Goal: Task Accomplishment & Management: Manage account settings

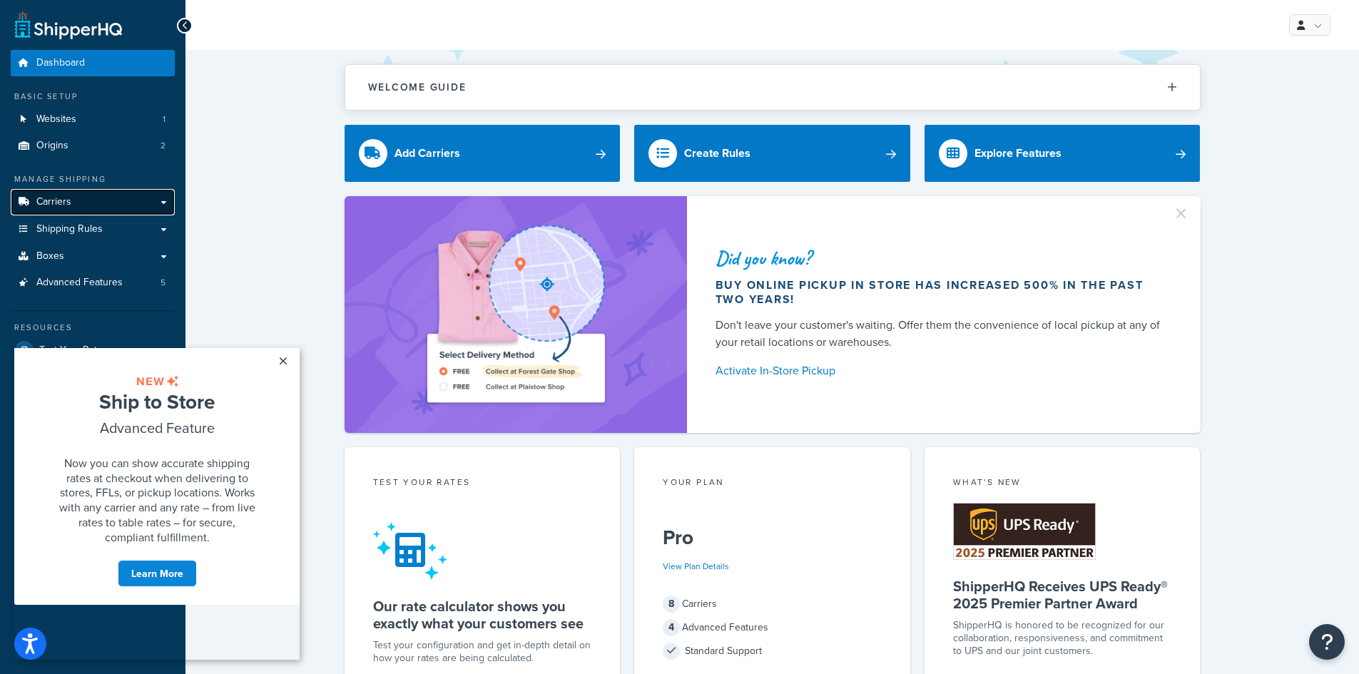
click at [70, 202] on span "Carriers" at bounding box center [53, 202] width 35 height 12
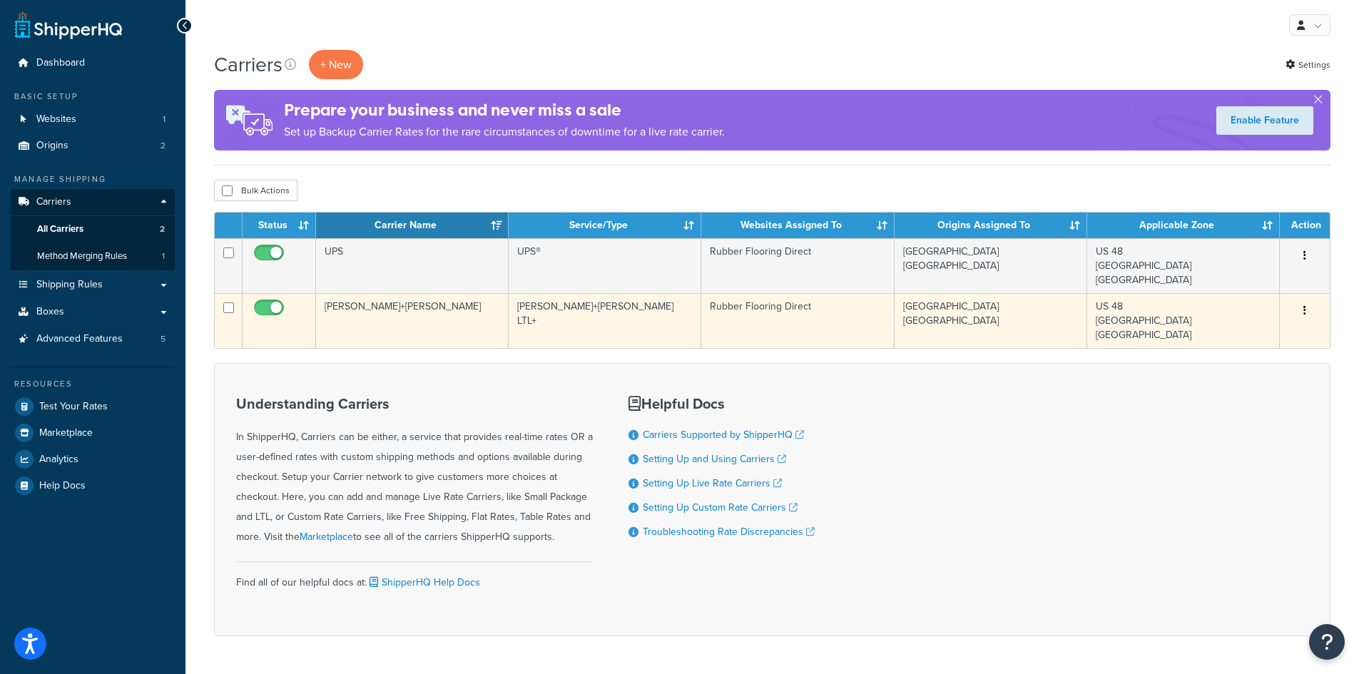
click at [474, 314] on td "[PERSON_NAME]+[PERSON_NAME]" at bounding box center [412, 320] width 193 height 55
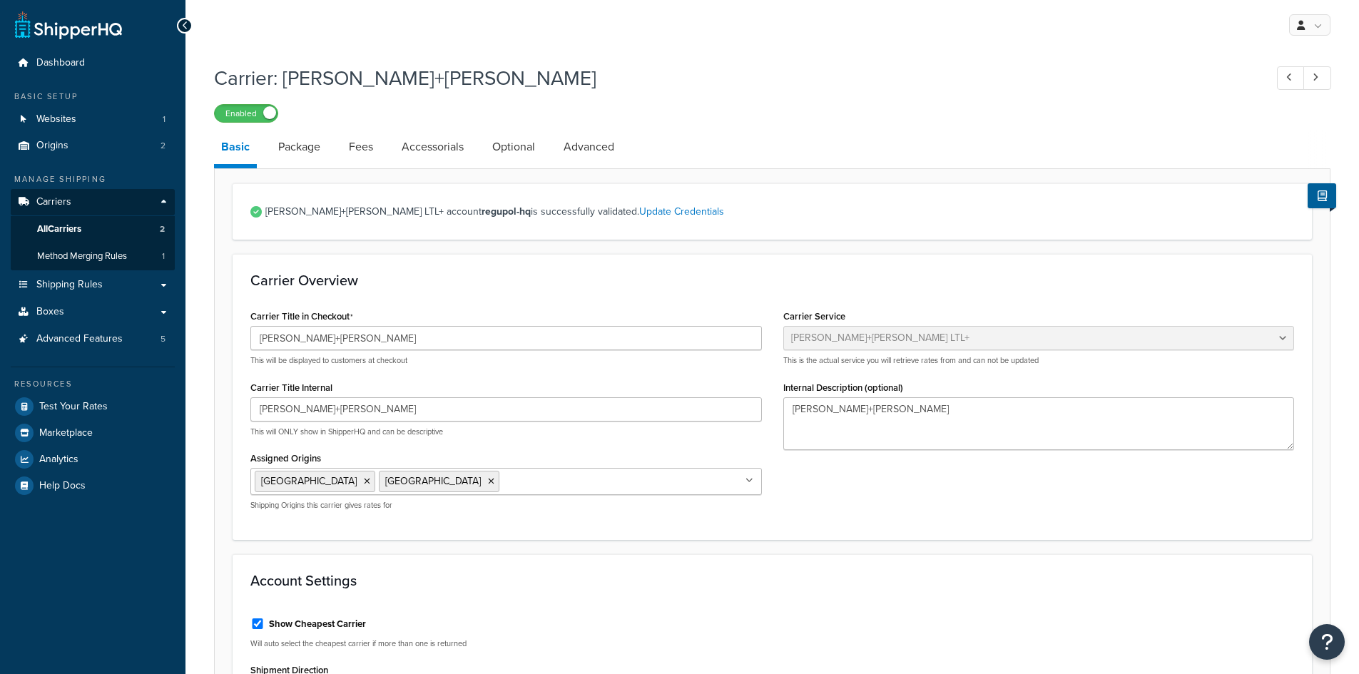
select select "reTransFreight"
click at [313, 149] on link "Package" at bounding box center [299, 147] width 56 height 34
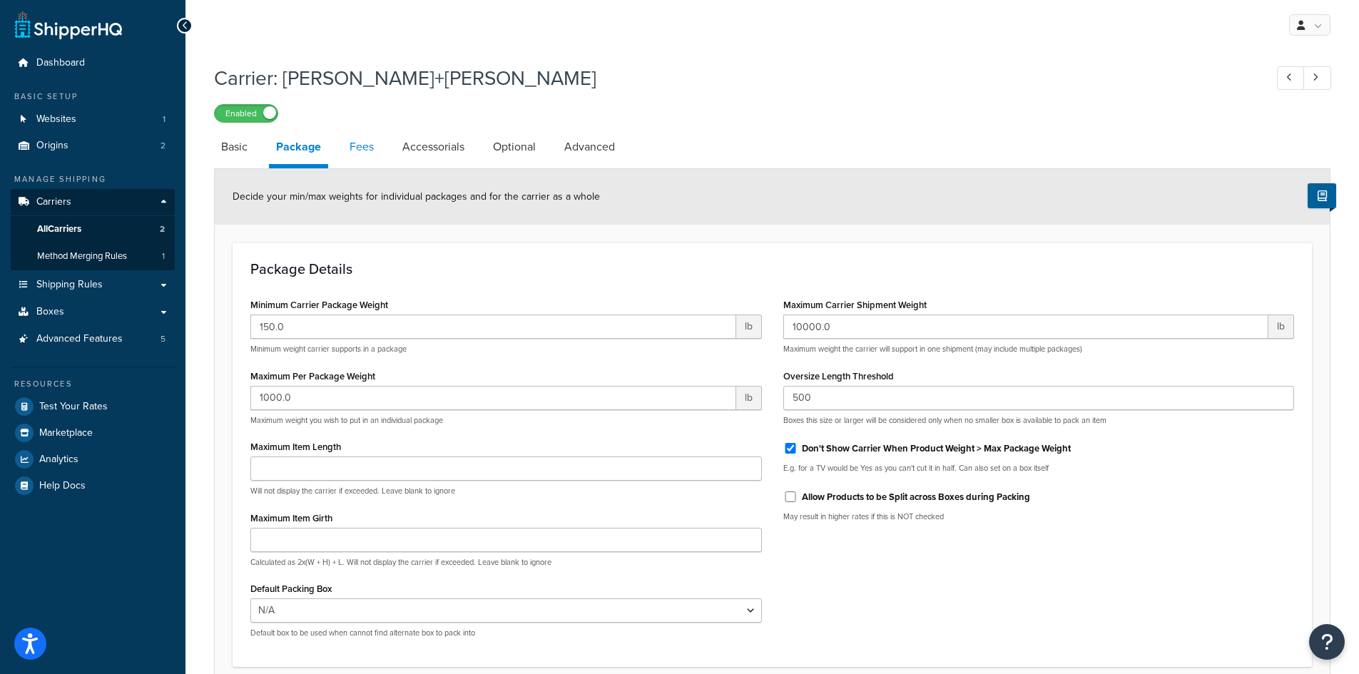
click at [362, 148] on link "Fees" at bounding box center [361, 147] width 39 height 34
select select "AFTER"
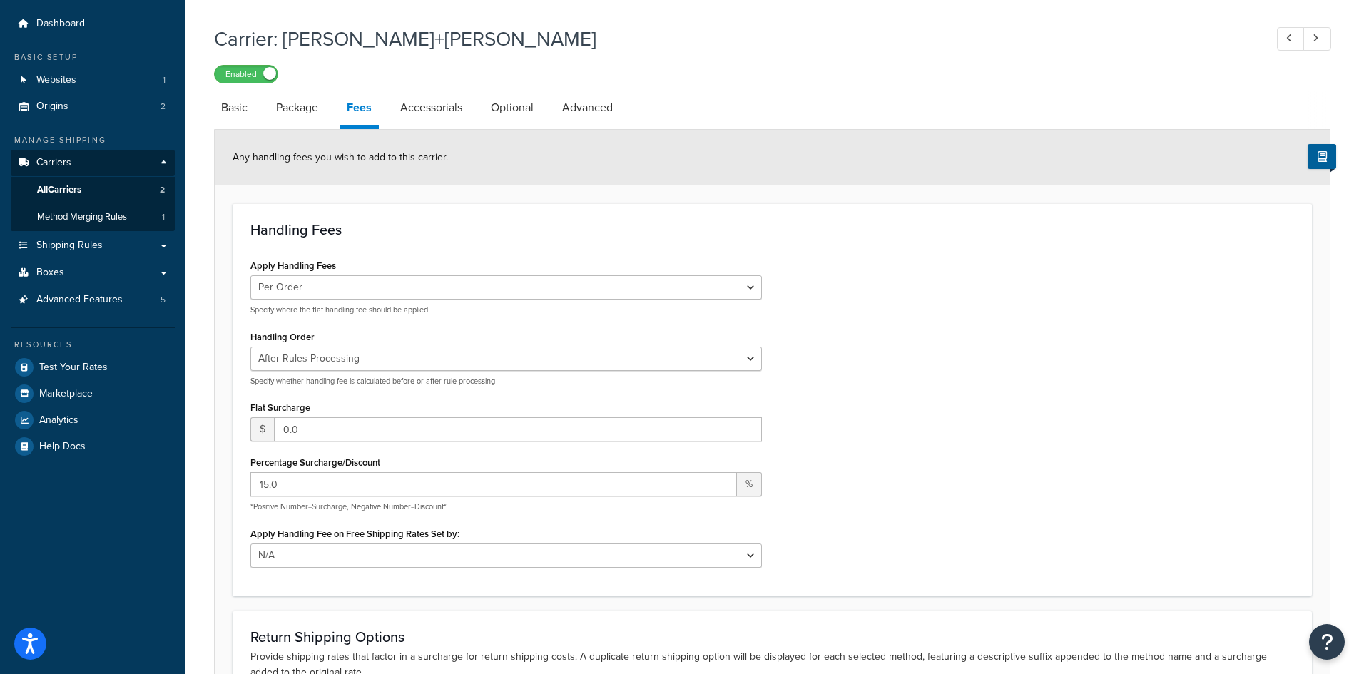
scroll to position [71, 0]
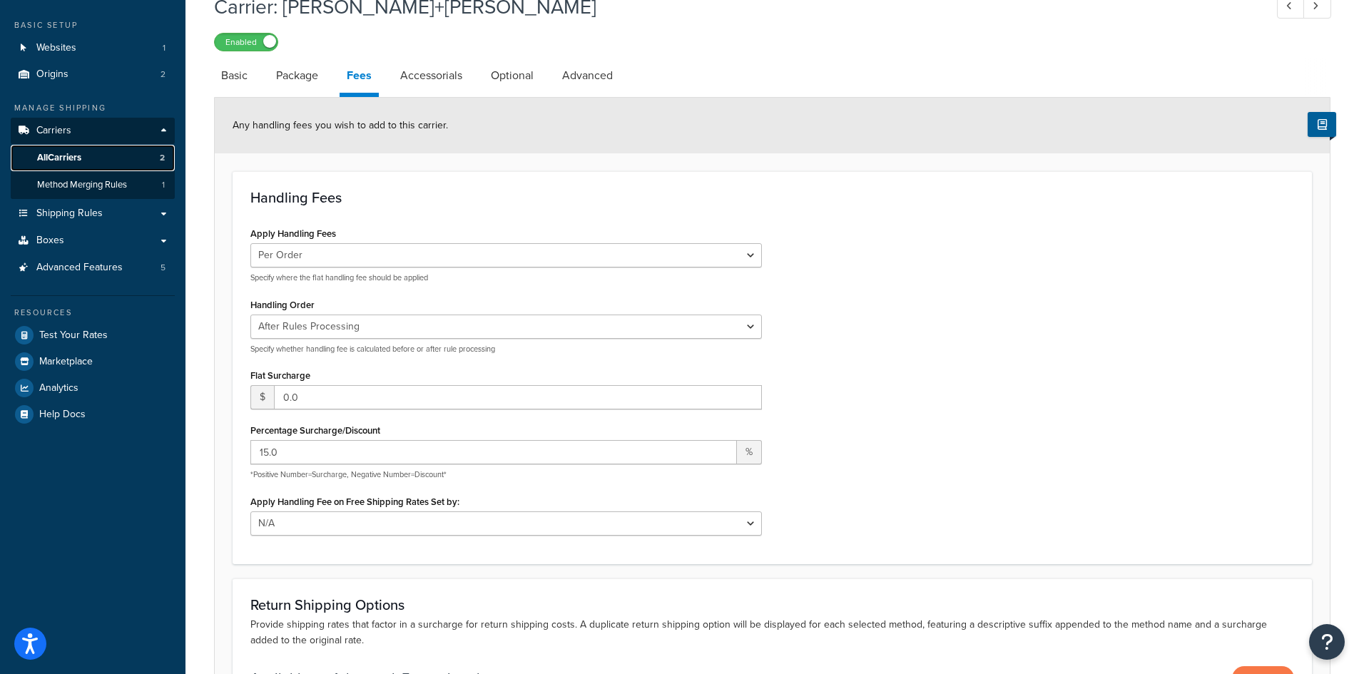
click at [60, 154] on span "All Carriers" at bounding box center [59, 158] width 44 height 12
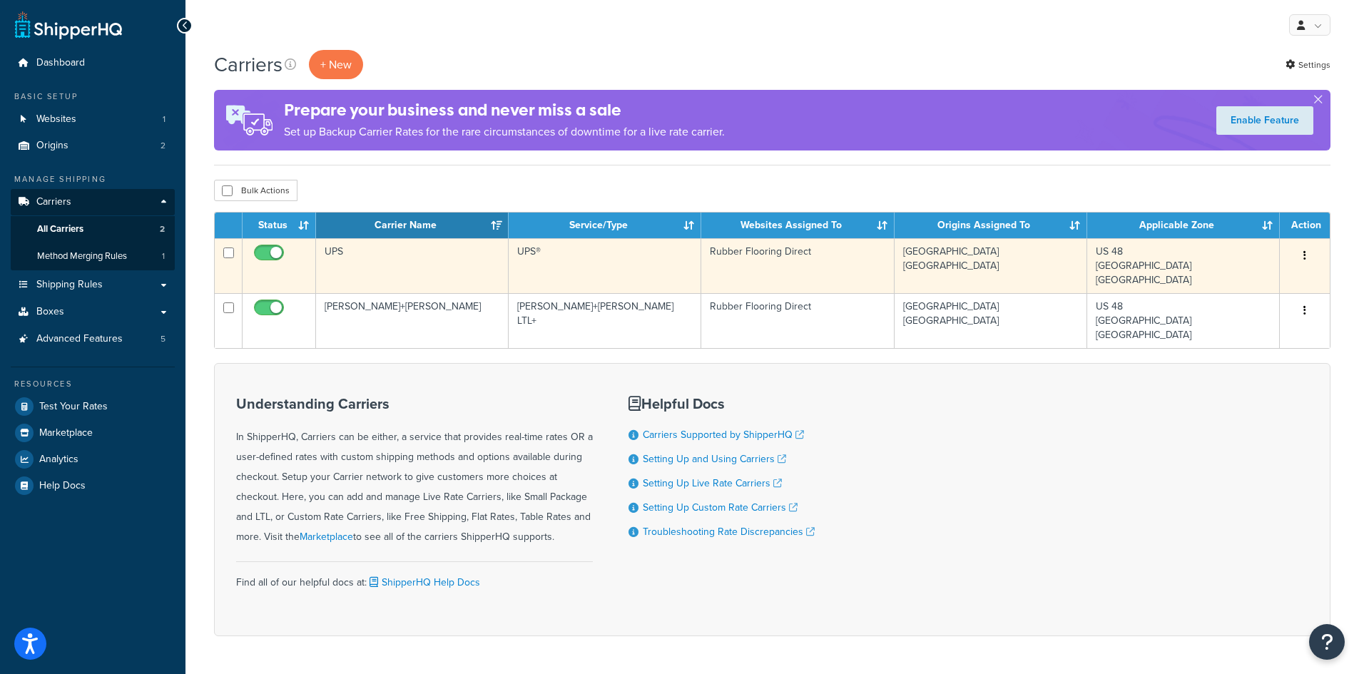
click at [431, 263] on td "UPS" at bounding box center [412, 265] width 193 height 55
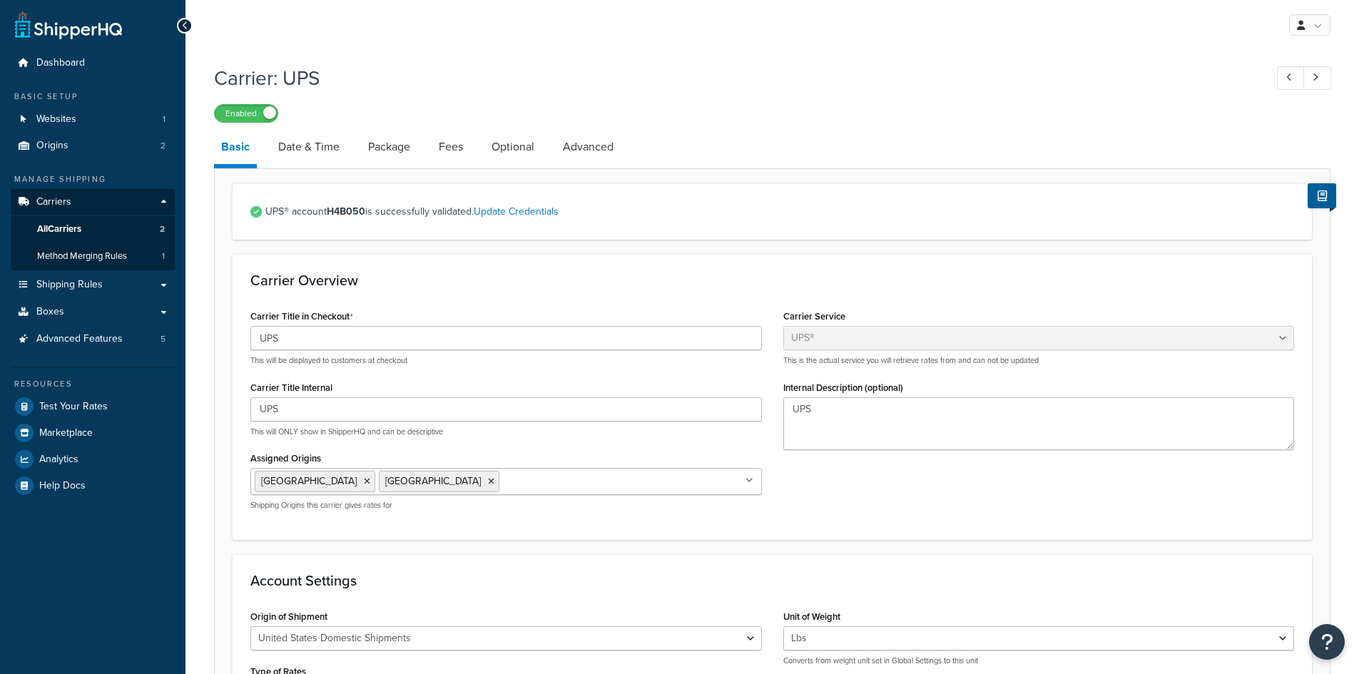
select select "ups"
click at [445, 142] on link "Fees" at bounding box center [451, 147] width 39 height 34
select select "AFTER"
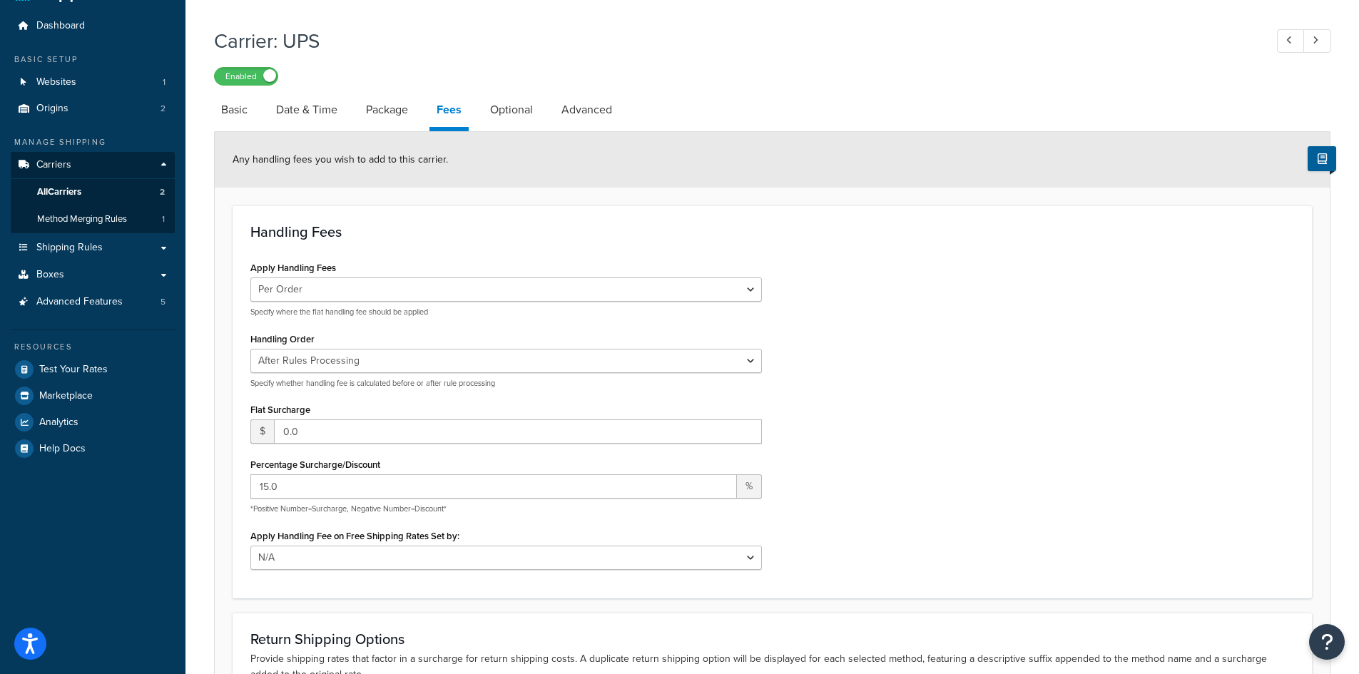
scroll to position [71, 0]
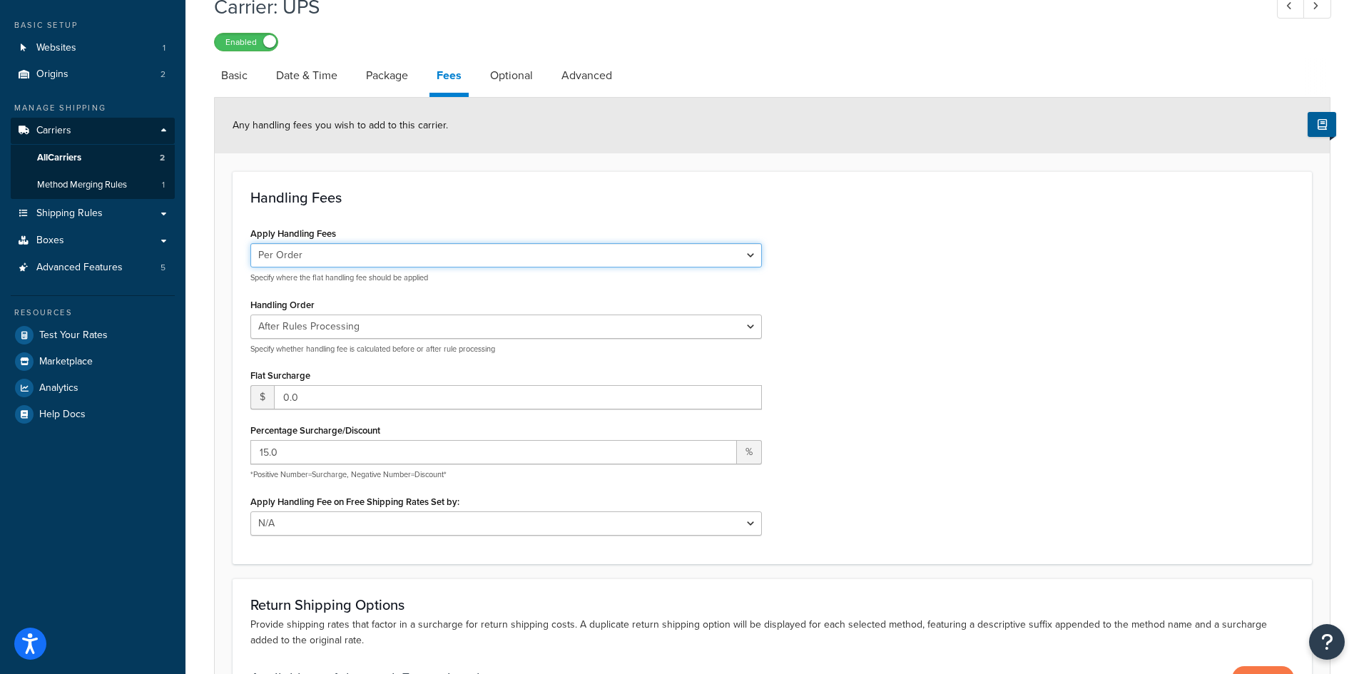
click at [757, 251] on select "Per Order Per Item Per Package" at bounding box center [506, 255] width 512 height 24
click at [898, 245] on div "Apply Handling Fees Per Order Per Item Per Package Specify where the flat handl…" at bounding box center [772, 384] width 1065 height 322
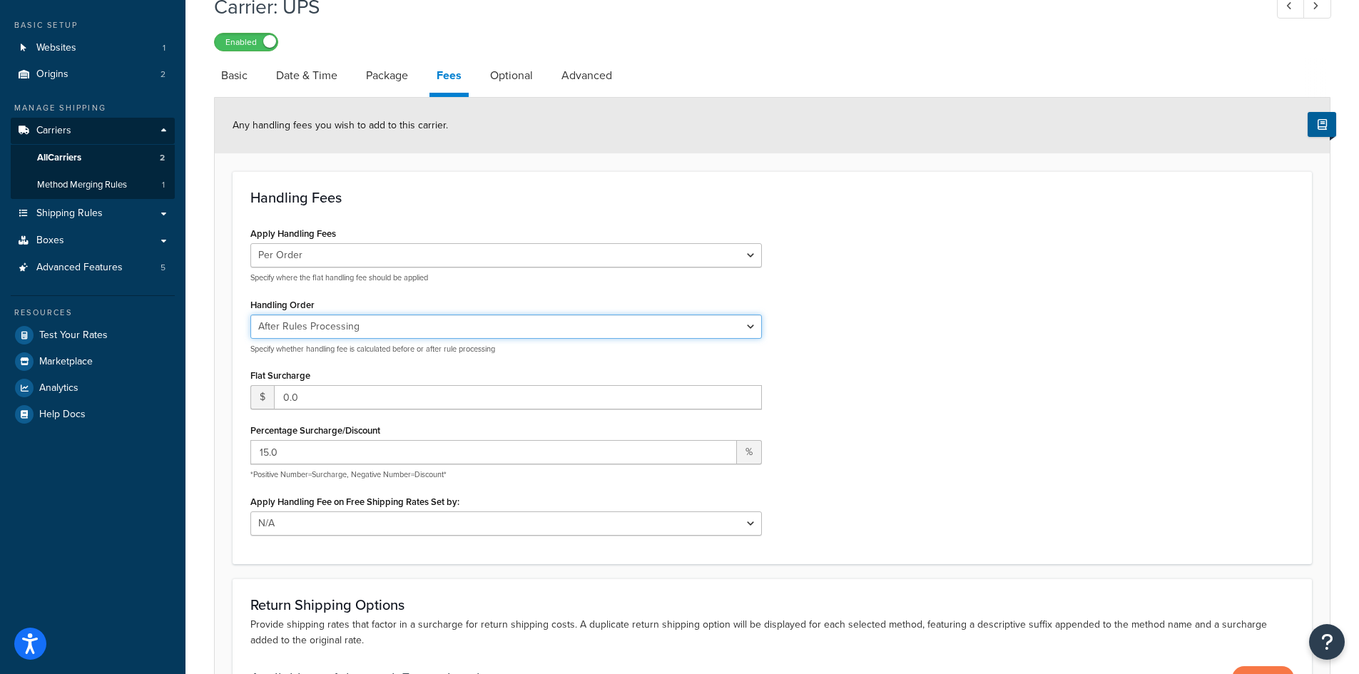
click at [749, 320] on select "Before Rules Processing After Rules Processing" at bounding box center [506, 327] width 512 height 24
click at [878, 287] on div "Apply Handling Fees Per Order Per Item Per Package Specify where the flat handl…" at bounding box center [772, 384] width 1065 height 322
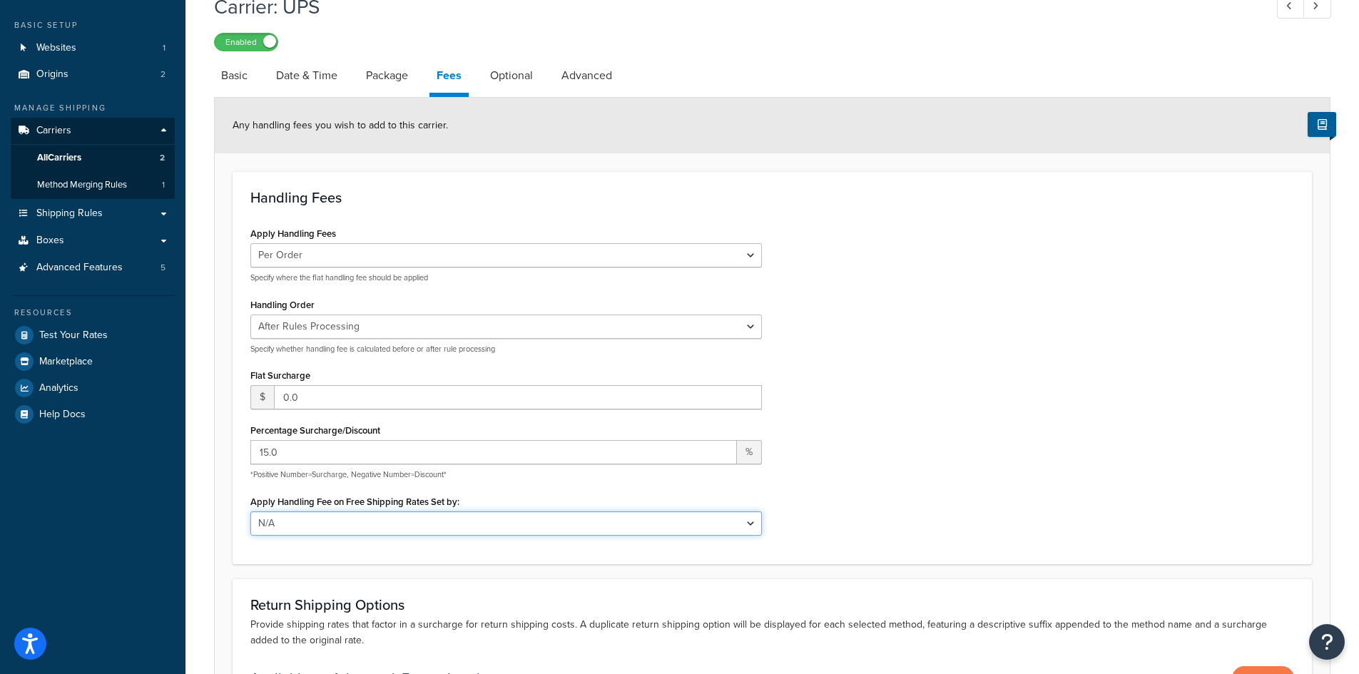
click at [755, 525] on select "N/A Fixed/Free Shipping Methods Free Promotion Rules All Free Shipping" at bounding box center [506, 524] width 512 height 24
click at [878, 479] on div "Apply Handling Fees Per Order Per Item Per Package Specify where the flat handl…" at bounding box center [772, 384] width 1065 height 322
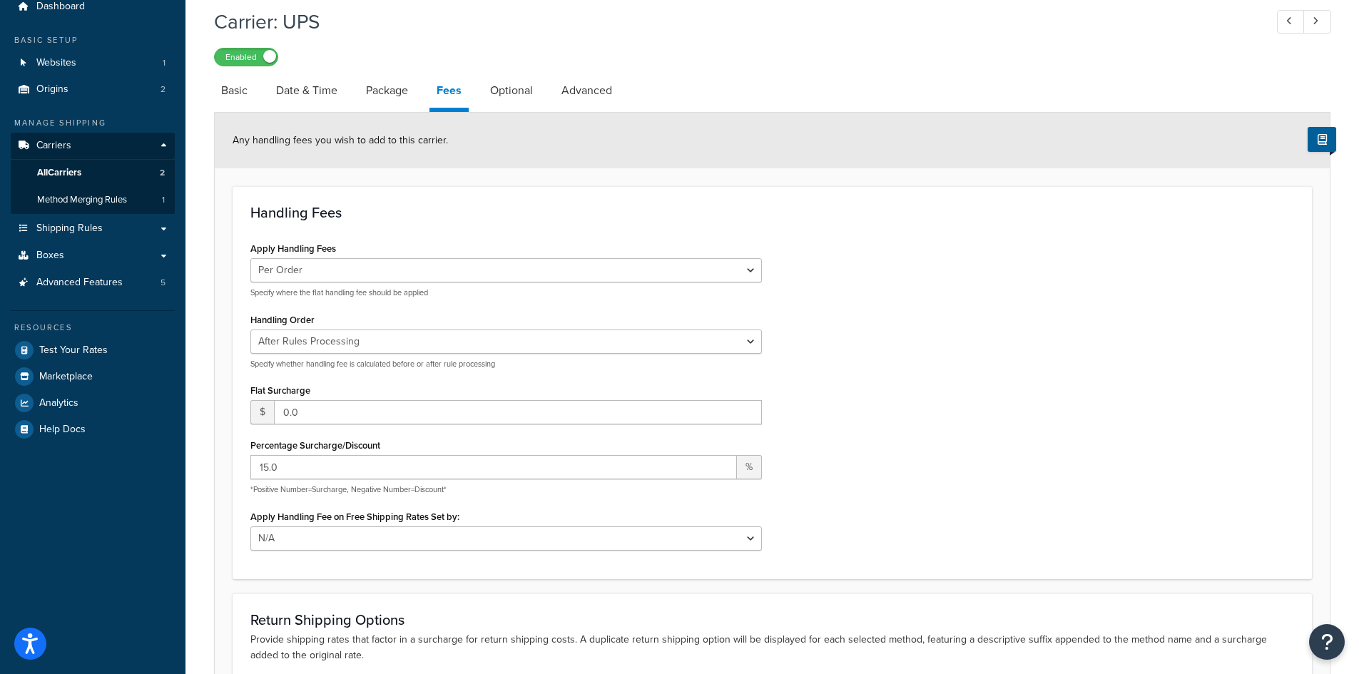
scroll to position [143, 0]
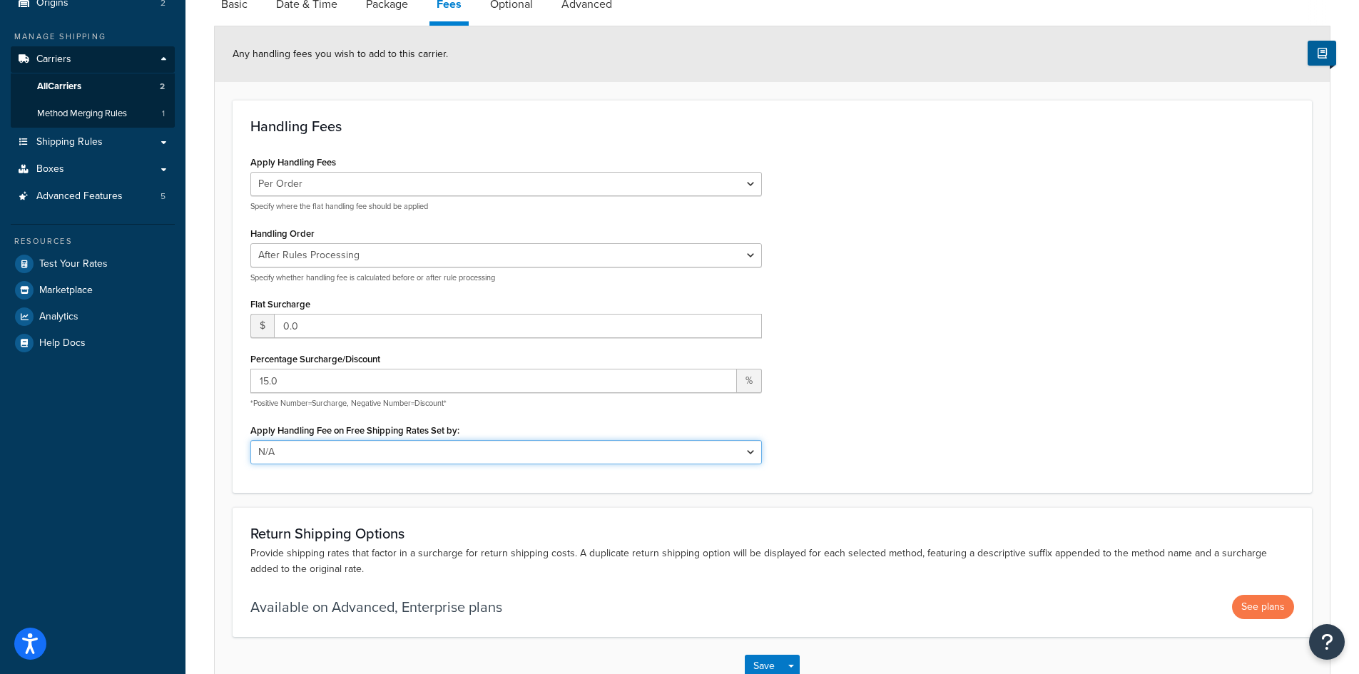
click at [751, 451] on select "N/A Fixed/Free Shipping Methods Free Promotion Rules All Free Shipping" at bounding box center [506, 452] width 512 height 24
click at [843, 392] on div "Apply Handling Fees Per Order Per Item Per Package Specify where the flat handl…" at bounding box center [772, 313] width 1065 height 322
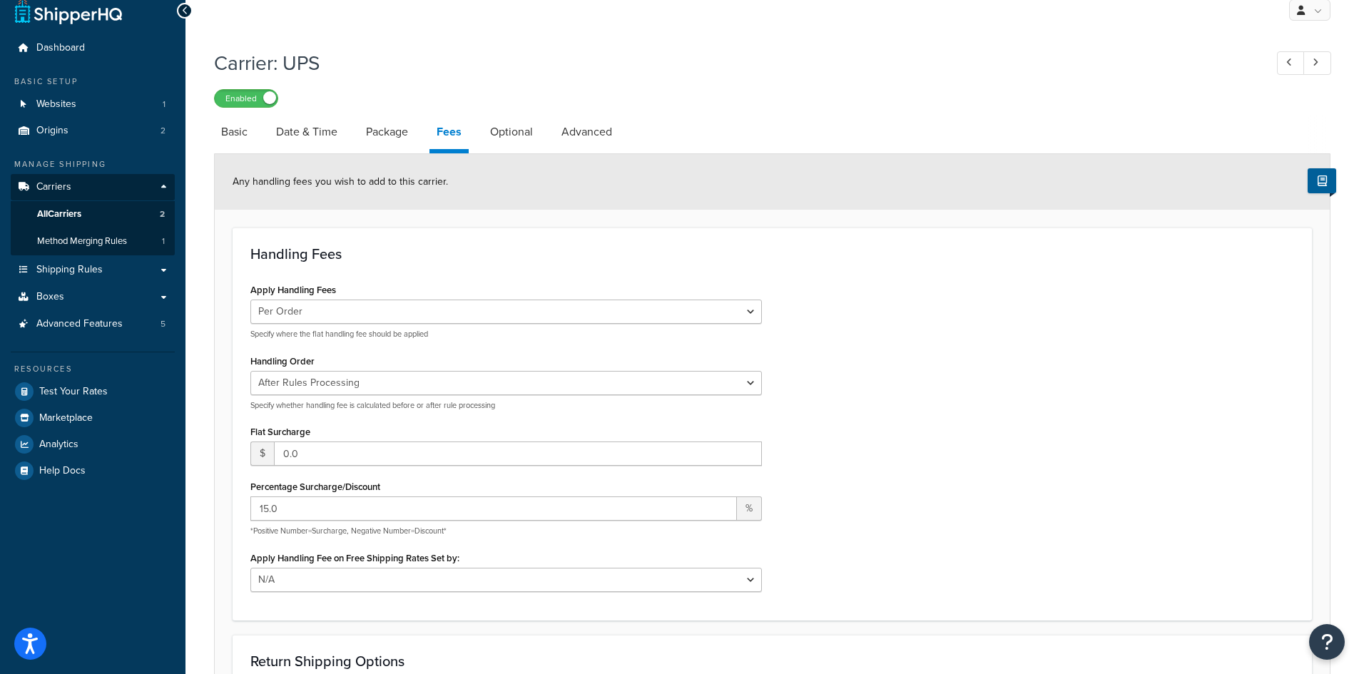
scroll to position [0, 0]
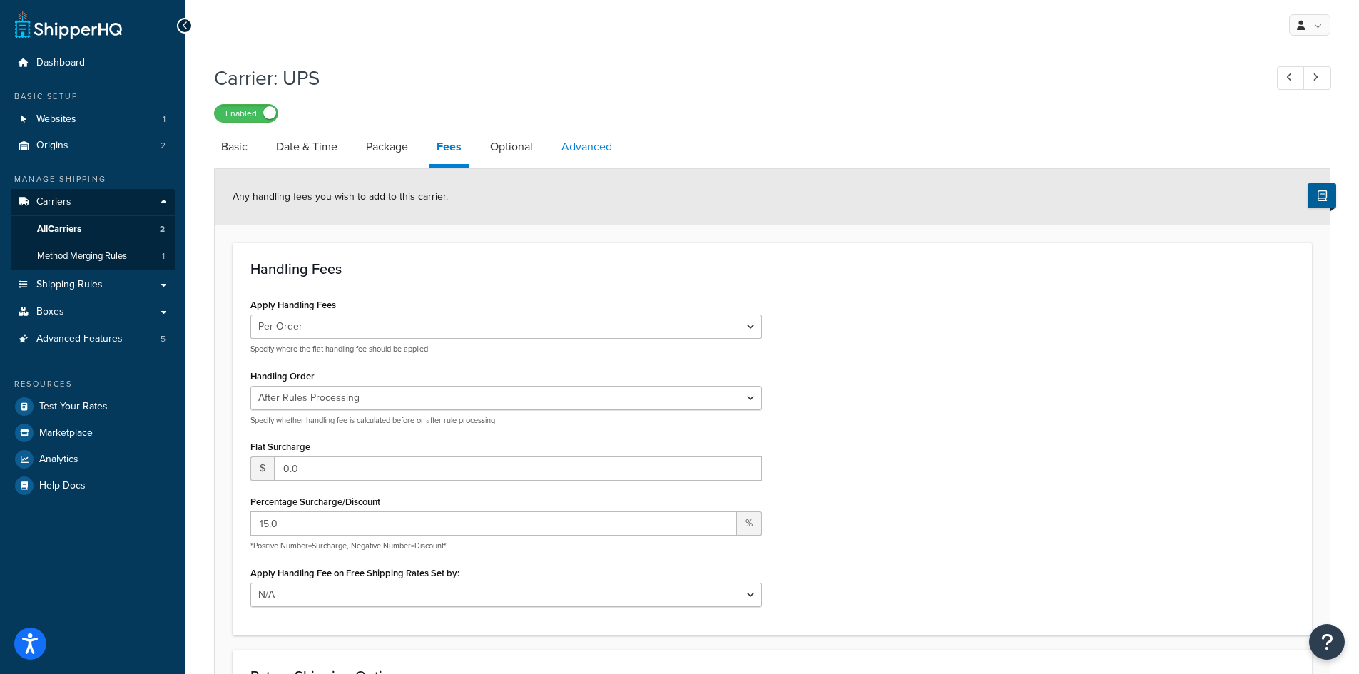
click at [599, 146] on link "Advanced" at bounding box center [586, 147] width 65 height 34
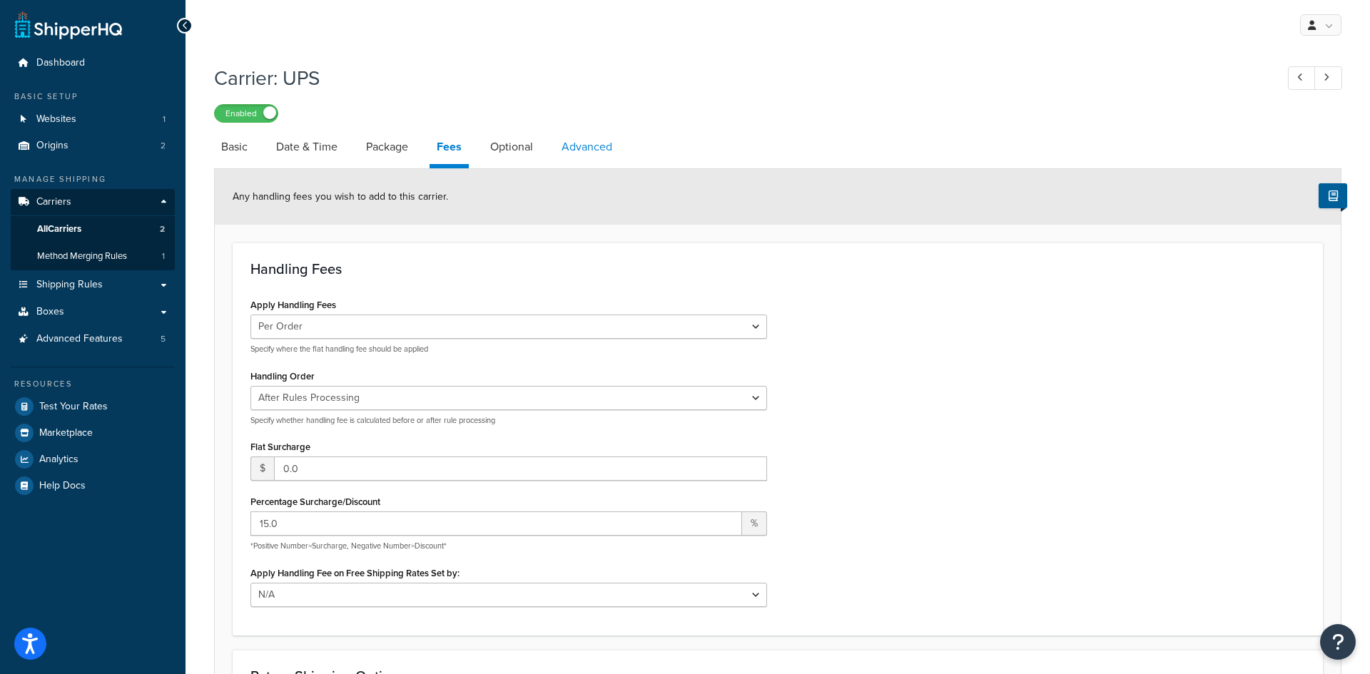
select select "false"
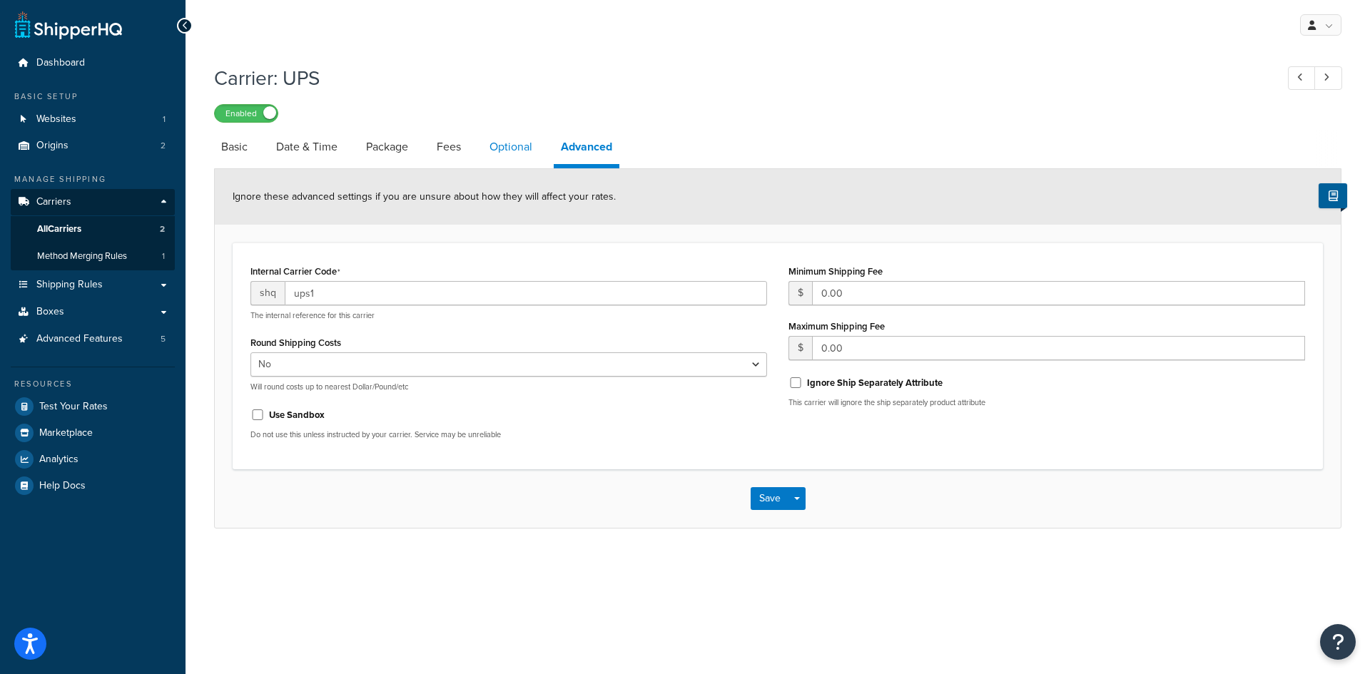
click at [502, 144] on link "Optional" at bounding box center [510, 147] width 57 height 34
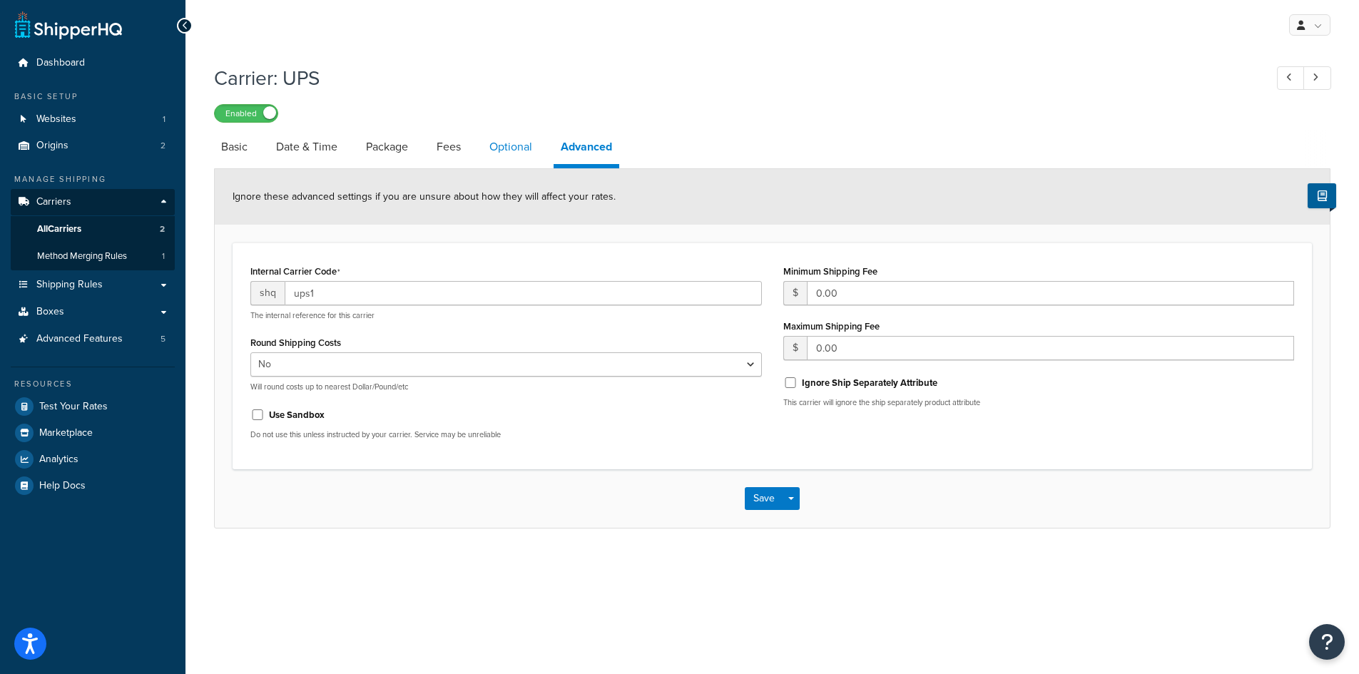
select select "residential"
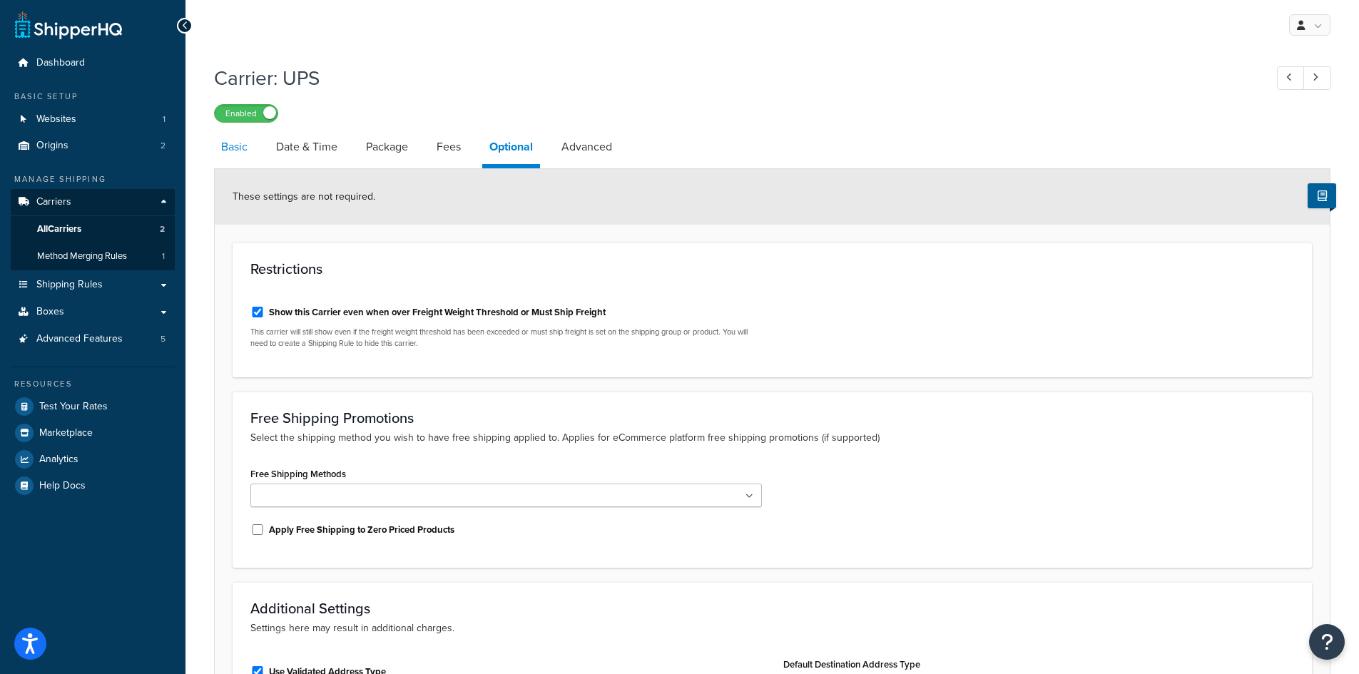
click at [230, 150] on link "Basic" at bounding box center [234, 147] width 41 height 34
select select "ups"
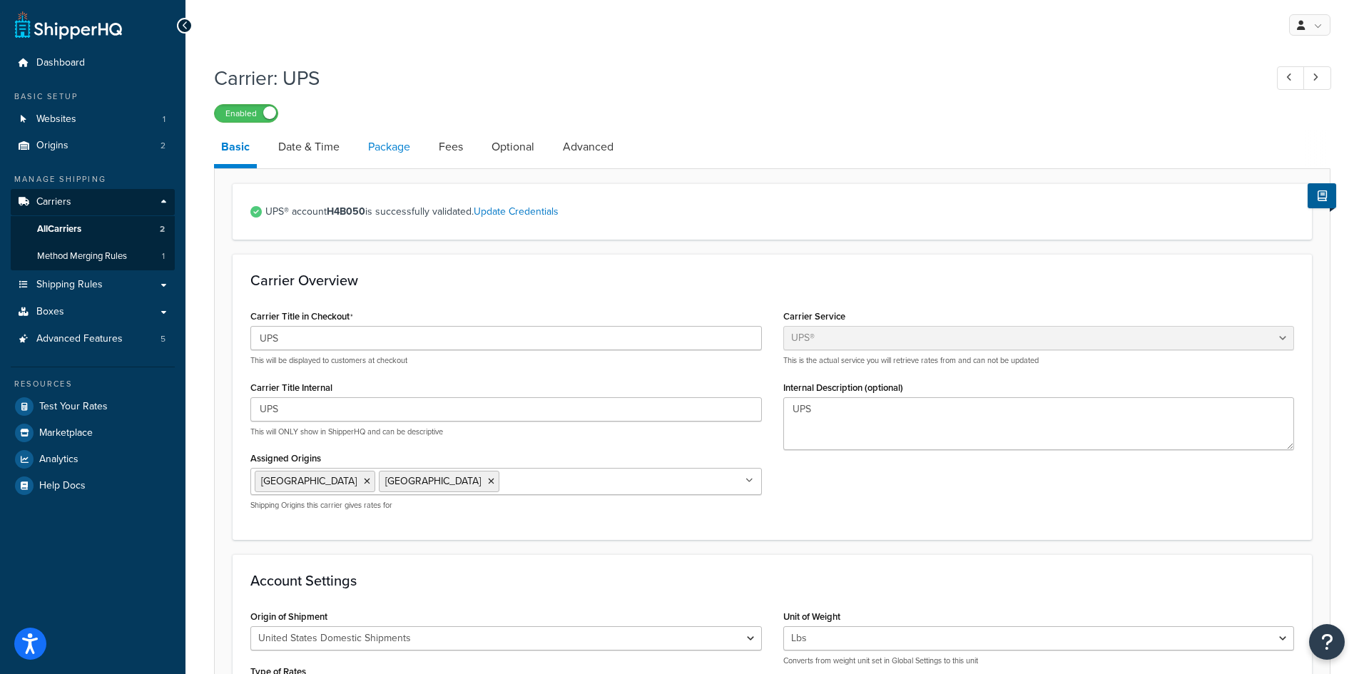
click at [392, 144] on link "Package" at bounding box center [389, 147] width 56 height 34
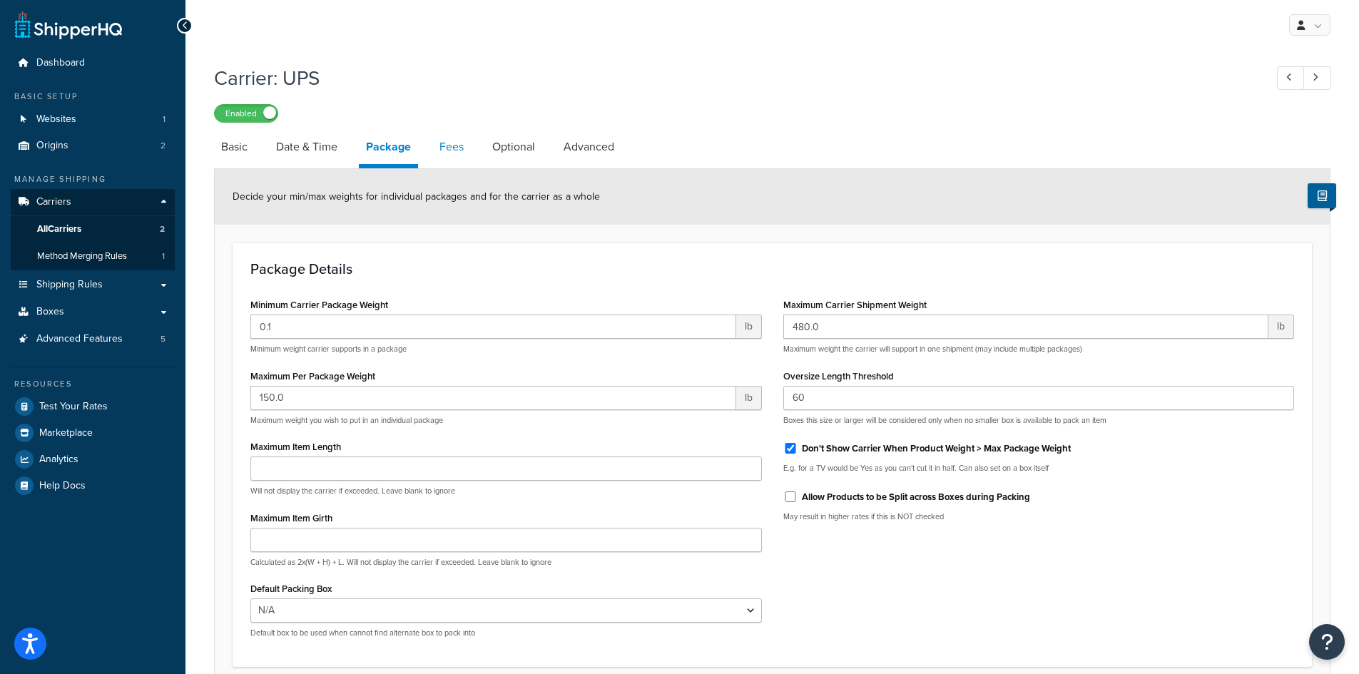
click at [456, 150] on link "Fees" at bounding box center [451, 147] width 39 height 34
select select "AFTER"
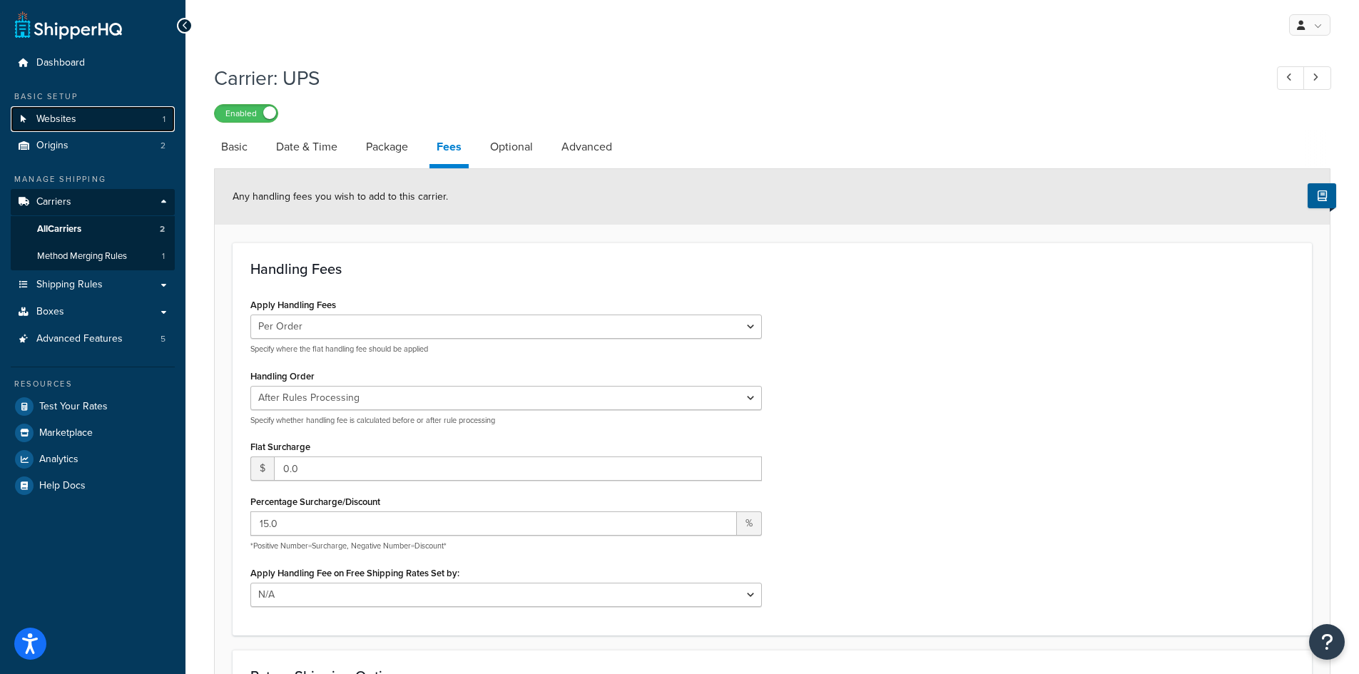
click at [81, 118] on link "Websites 1" at bounding box center [93, 119] width 164 height 26
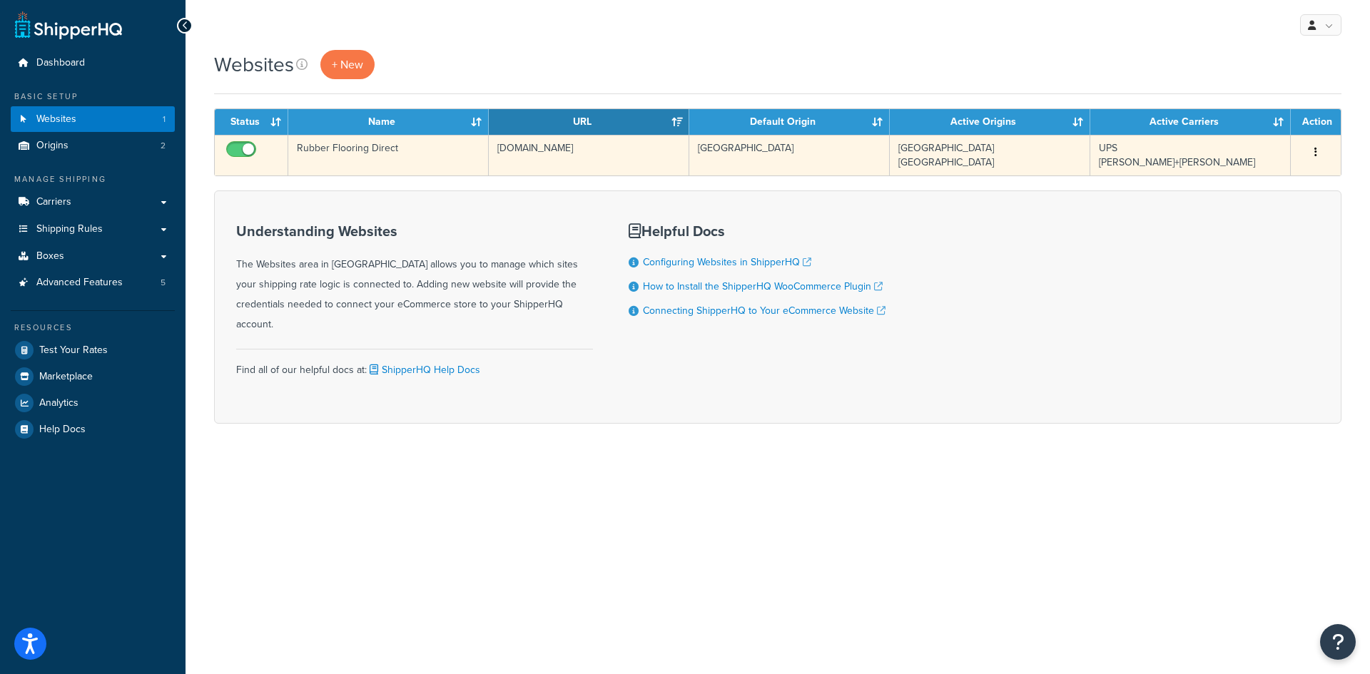
click at [473, 156] on td "Rubber Flooring Direct" at bounding box center [388, 155] width 200 height 41
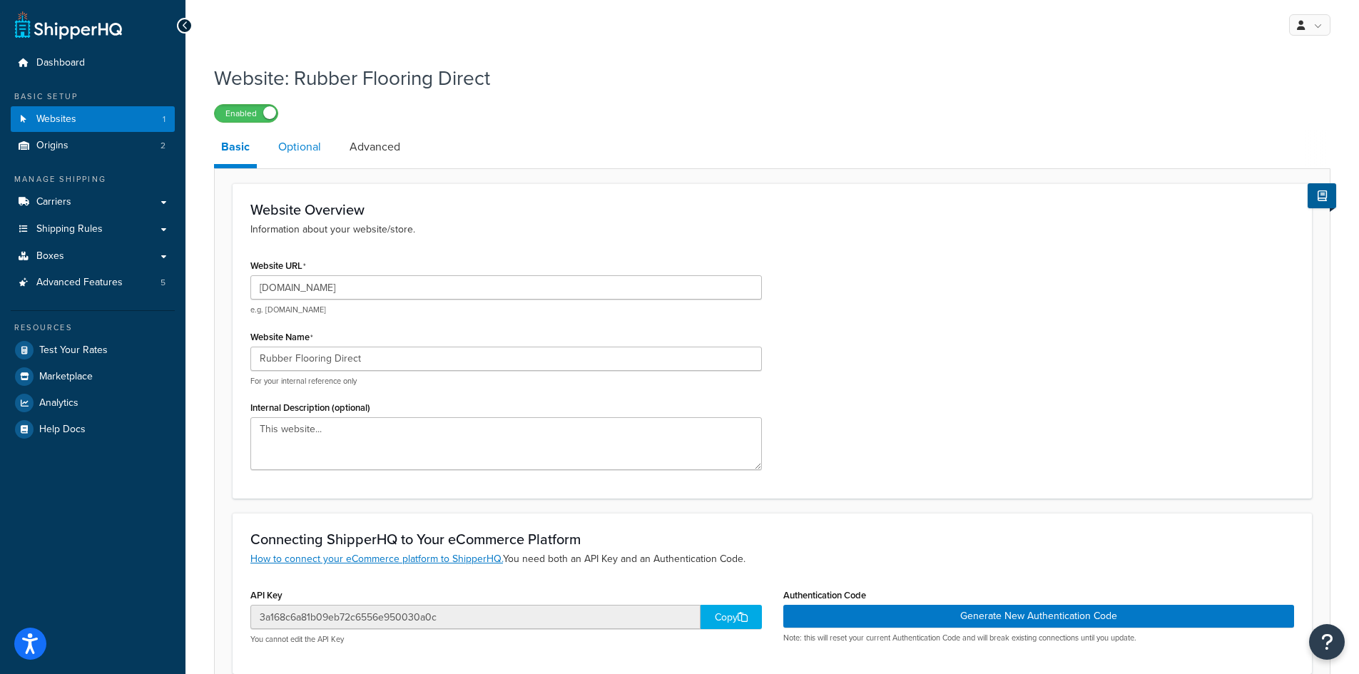
click at [309, 149] on link "Optional" at bounding box center [299, 147] width 57 height 34
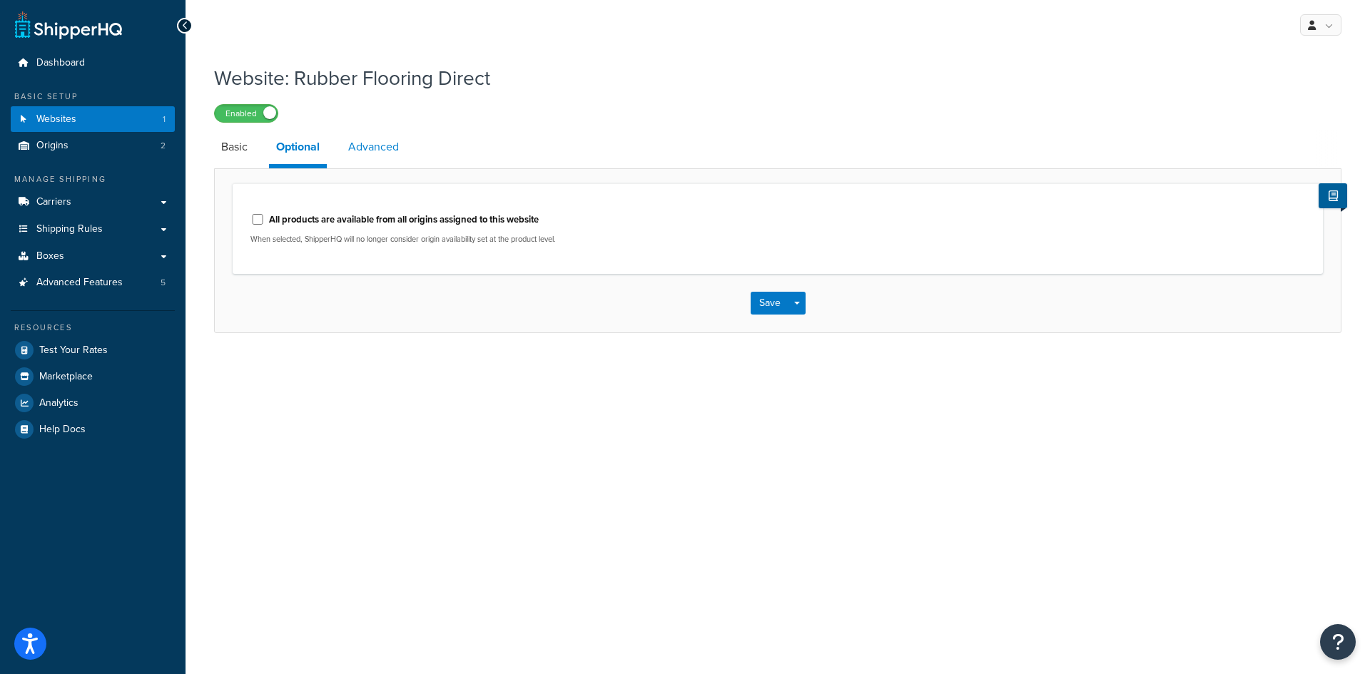
click at [378, 138] on link "Advanced" at bounding box center [373, 147] width 65 height 34
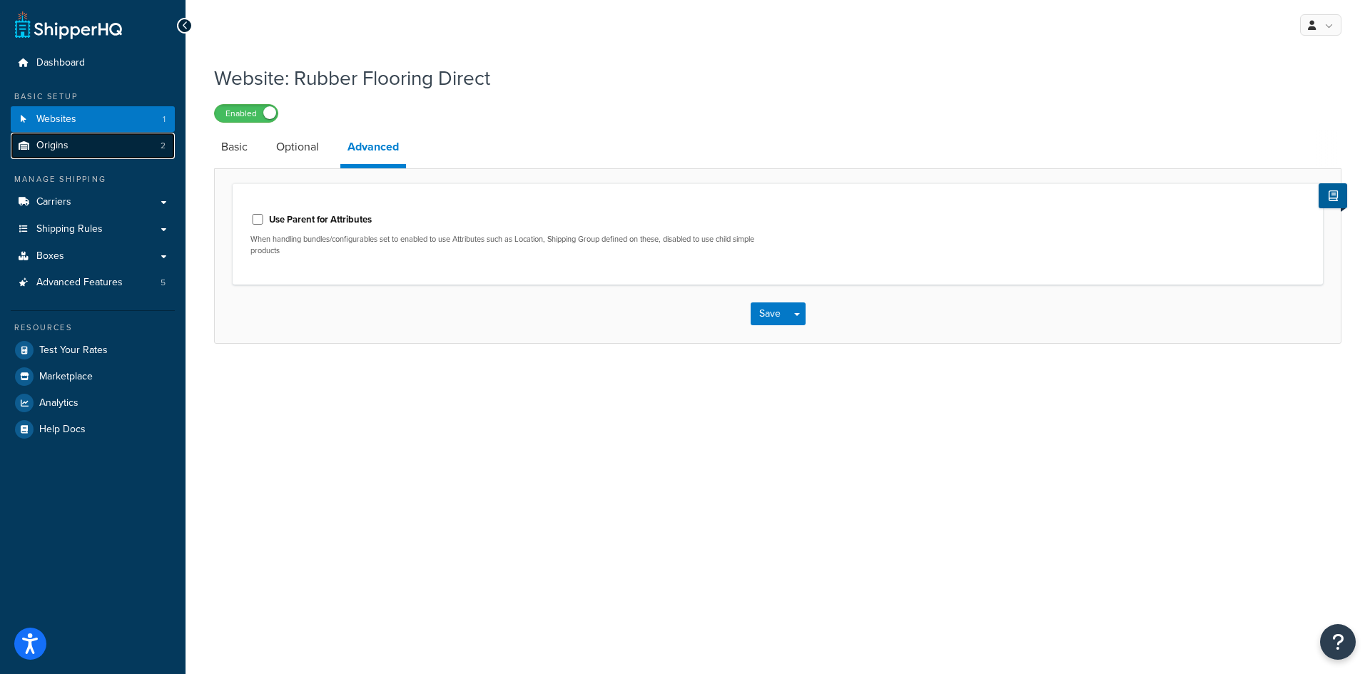
click at [73, 143] on link "Origins 2" at bounding box center [93, 146] width 164 height 26
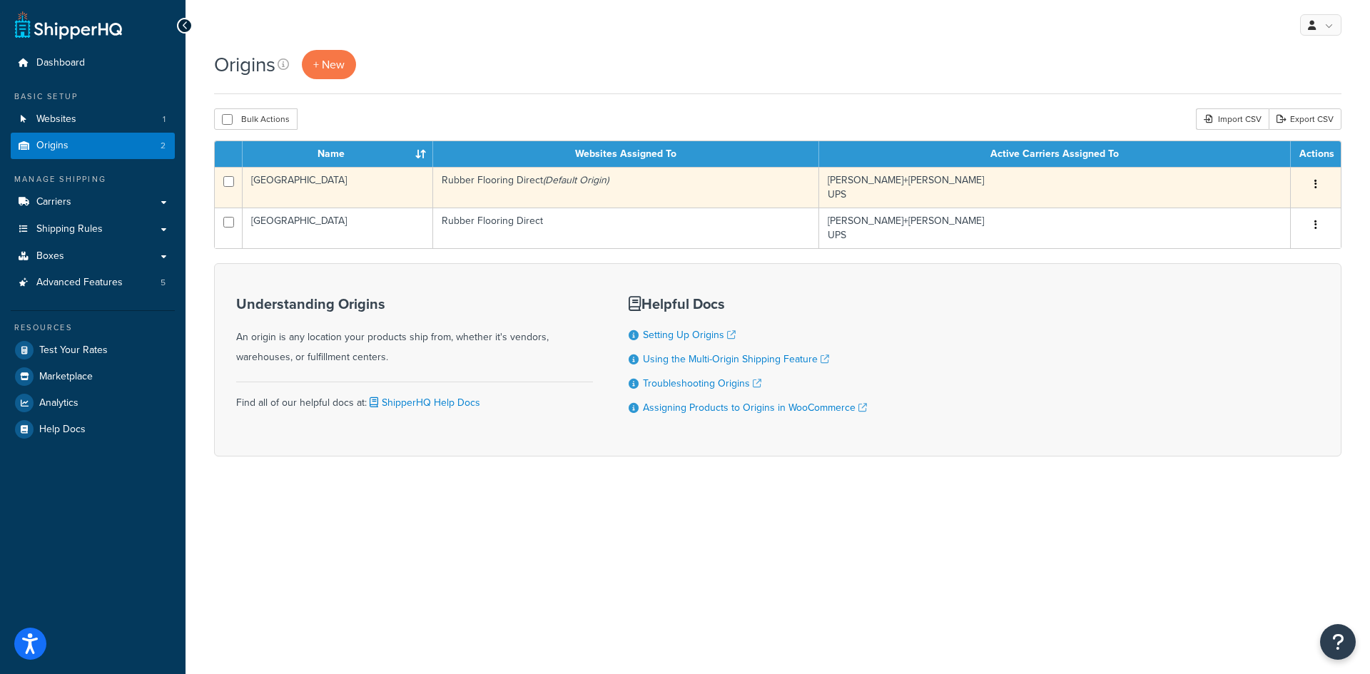
click at [392, 183] on td "[GEOGRAPHIC_DATA]" at bounding box center [338, 187] width 190 height 41
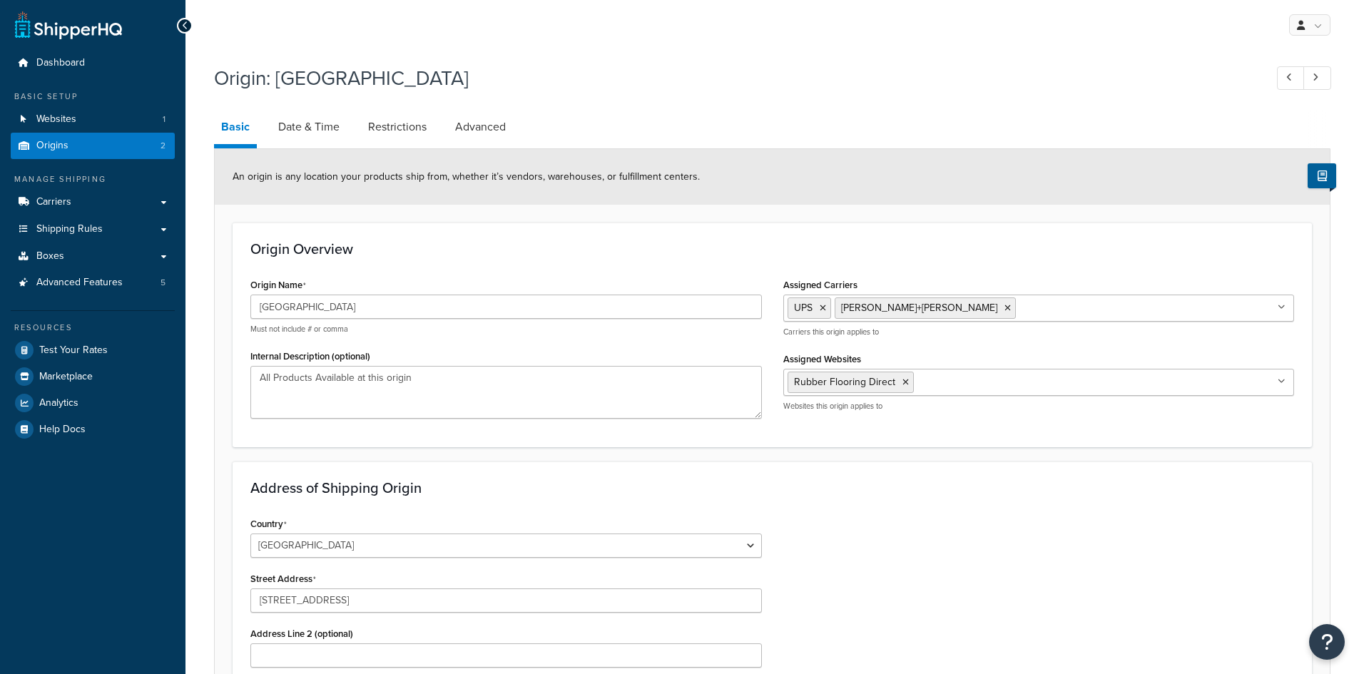
select select "38"
click at [314, 122] on link "Date & Time" at bounding box center [309, 127] width 76 height 34
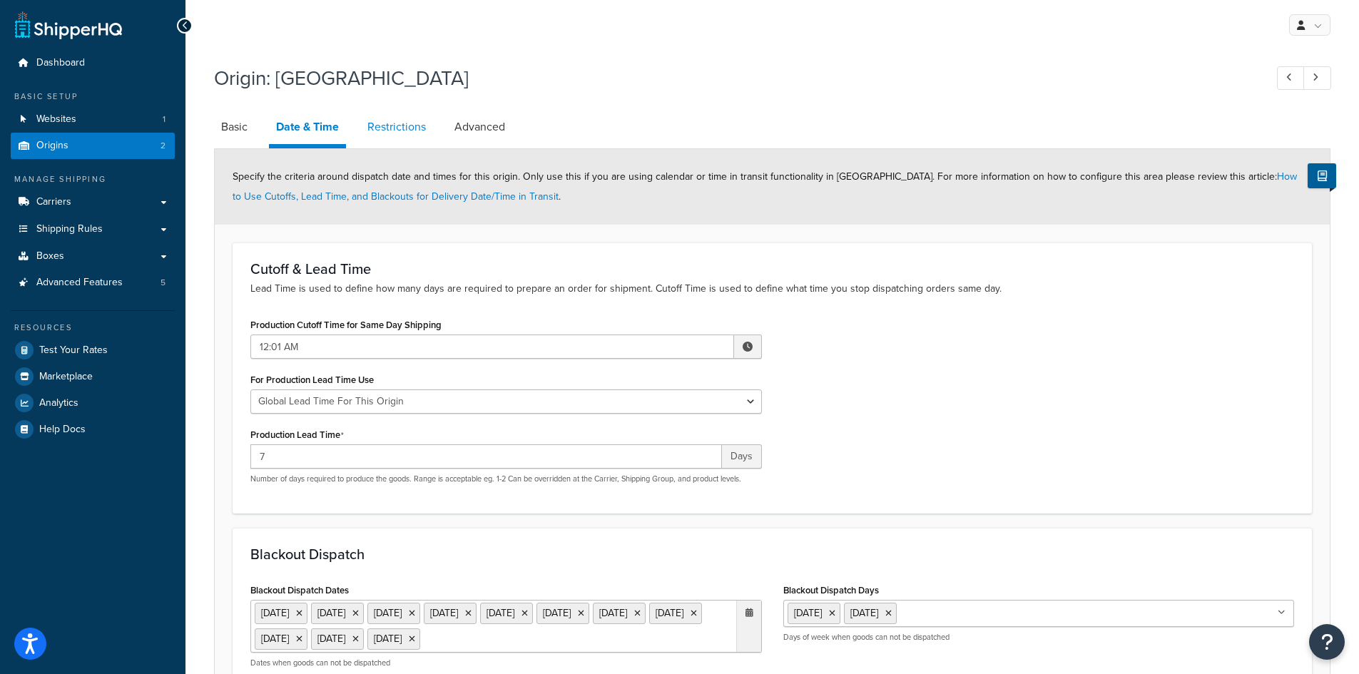
click at [400, 131] on link "Restrictions" at bounding box center [396, 127] width 73 height 34
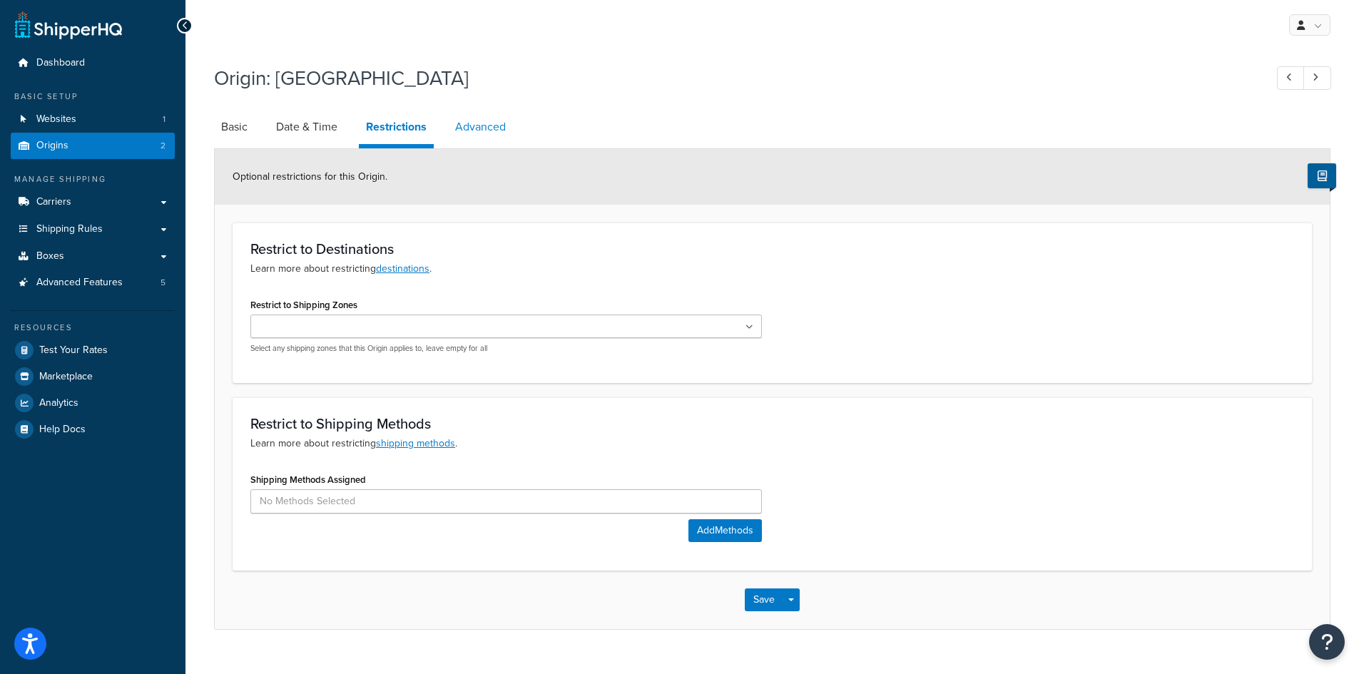
click at [482, 128] on link "Advanced" at bounding box center [480, 127] width 65 height 34
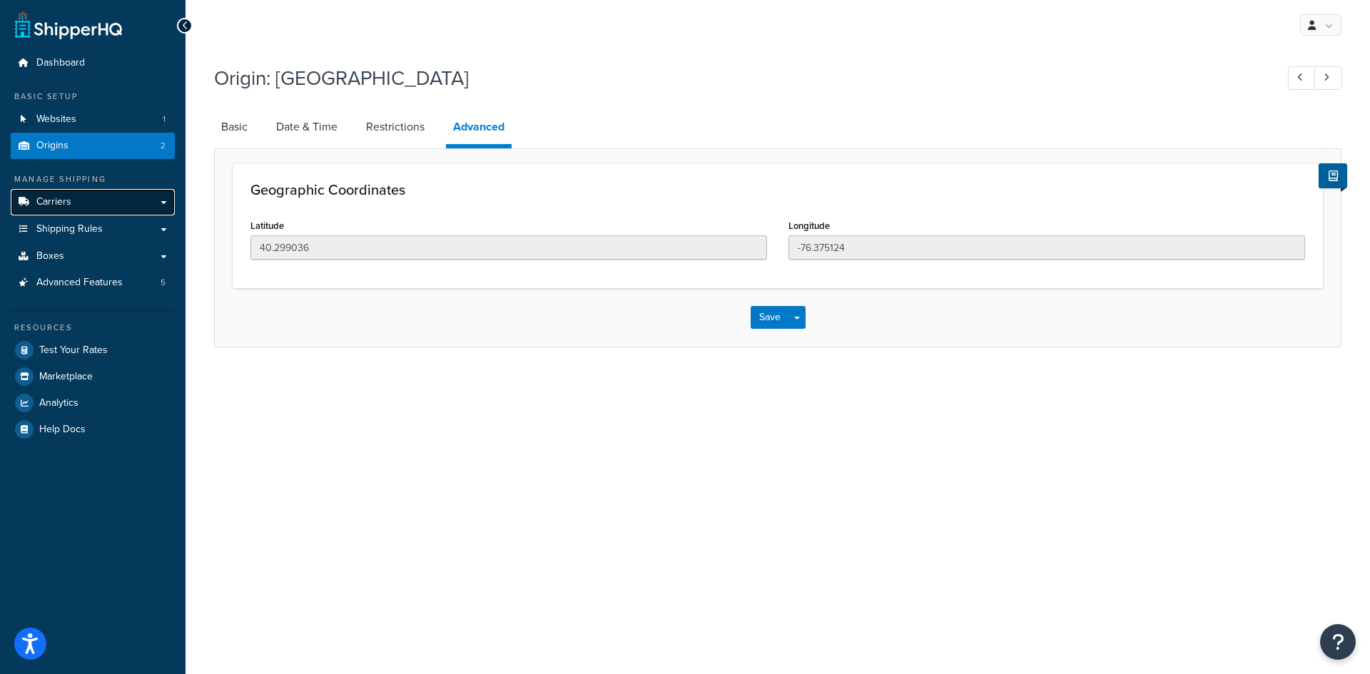
click at [81, 206] on link "Carriers" at bounding box center [93, 202] width 164 height 26
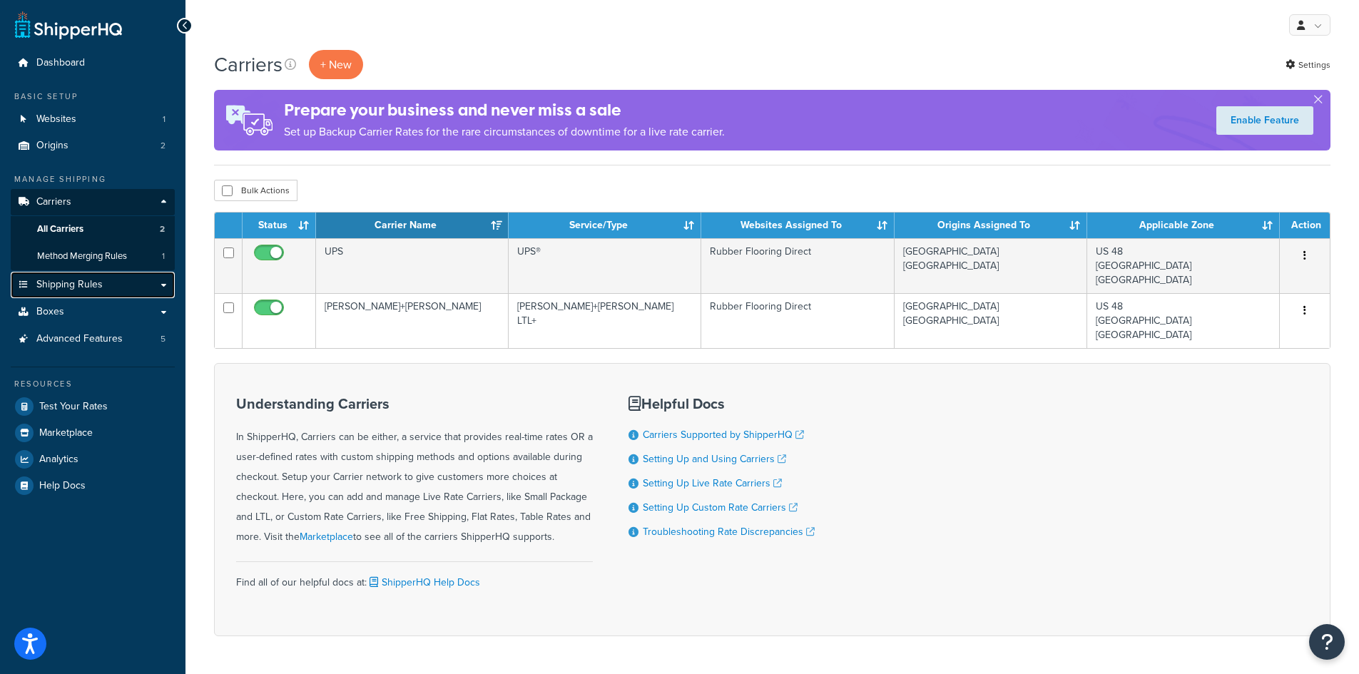
click at [76, 282] on span "Shipping Rules" at bounding box center [69, 285] width 66 height 12
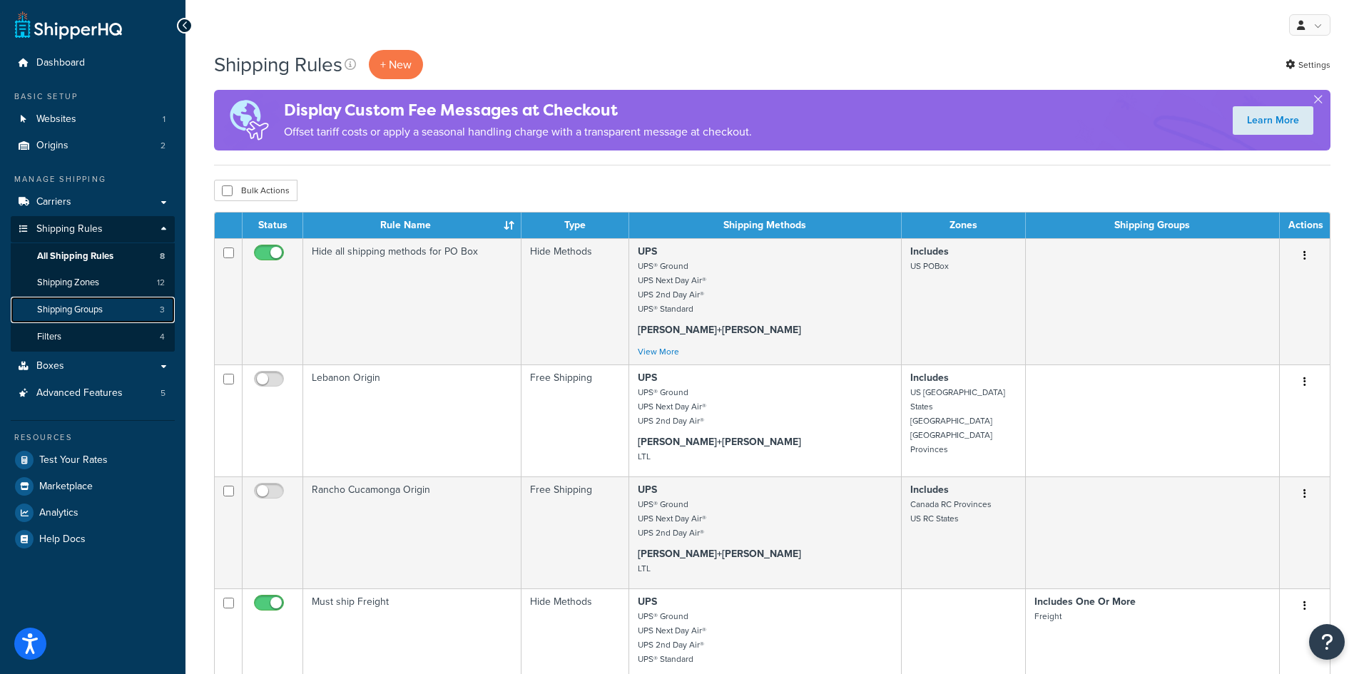
click at [96, 312] on span "Shipping Groups" at bounding box center [70, 310] width 66 height 12
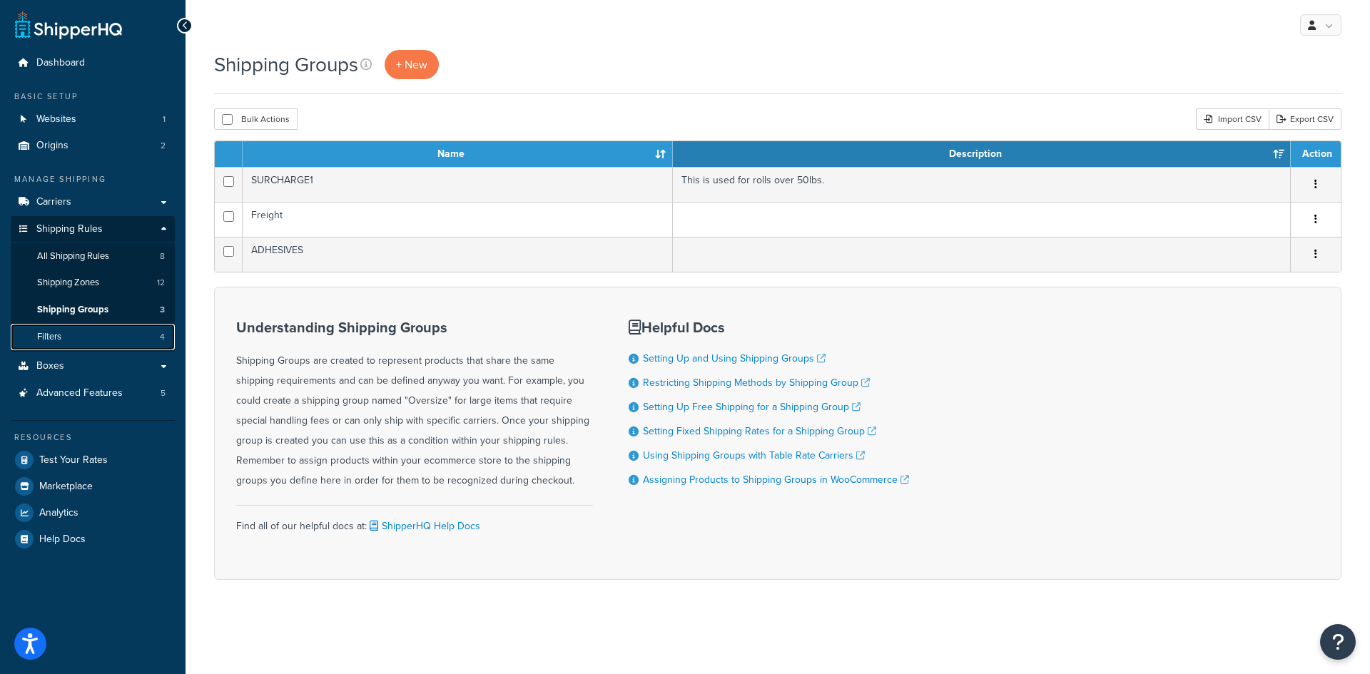
drag, startPoint x: 0, startPoint y: 0, endPoint x: 94, endPoint y: 331, distance: 344.2
click at [94, 331] on link "Filters 4" at bounding box center [93, 337] width 164 height 26
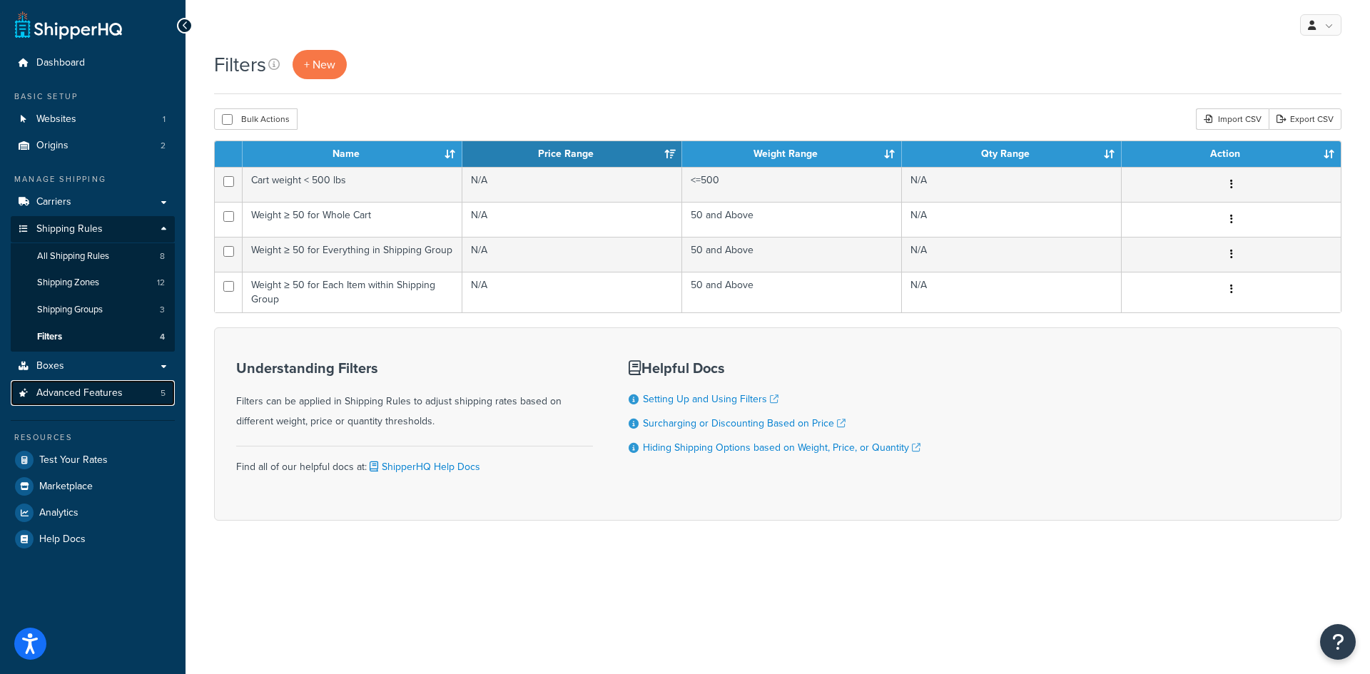
click at [105, 387] on span "Advanced Features" at bounding box center [79, 393] width 86 height 12
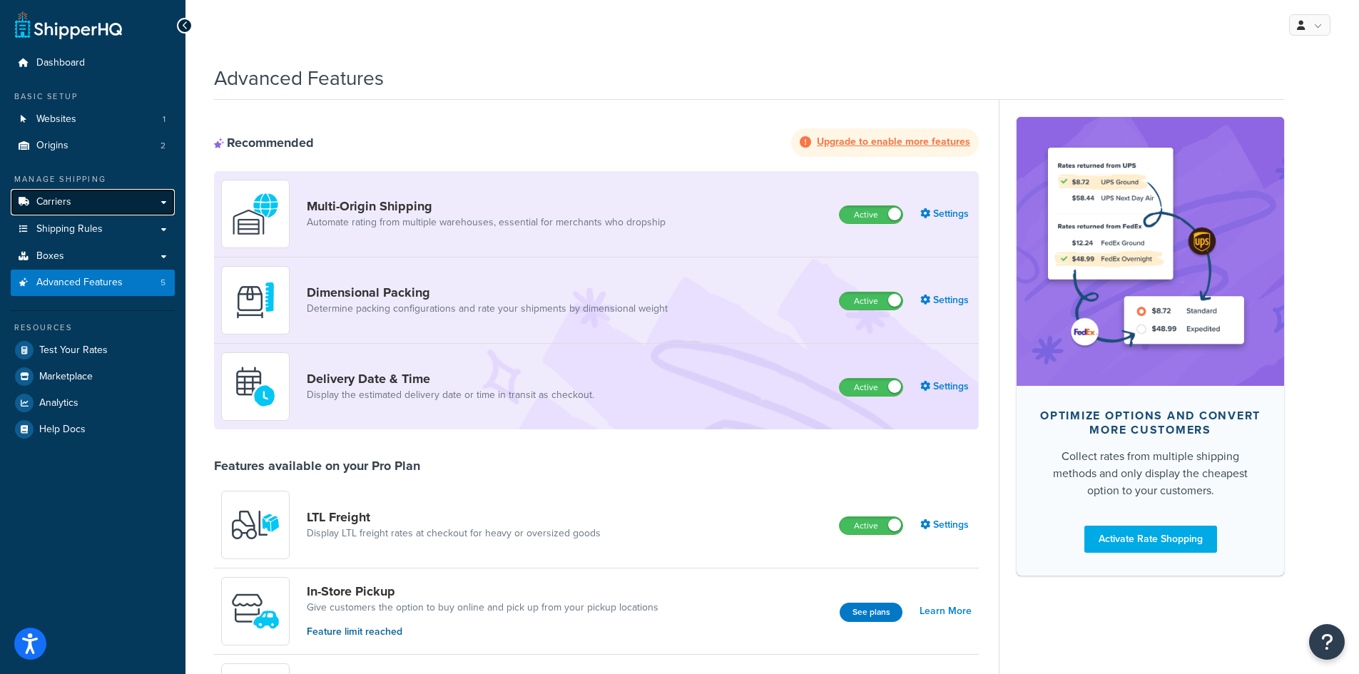
click at [94, 196] on link "Carriers" at bounding box center [93, 202] width 164 height 26
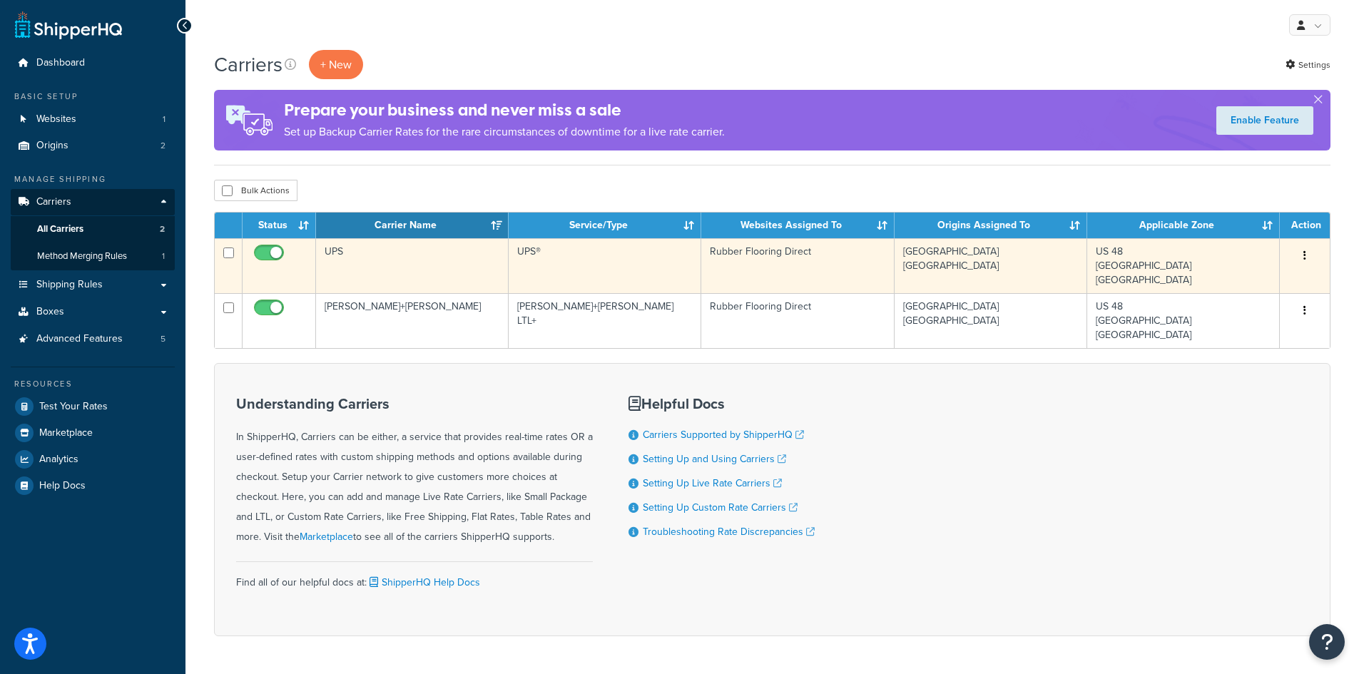
click at [454, 275] on td "UPS" at bounding box center [412, 265] width 193 height 55
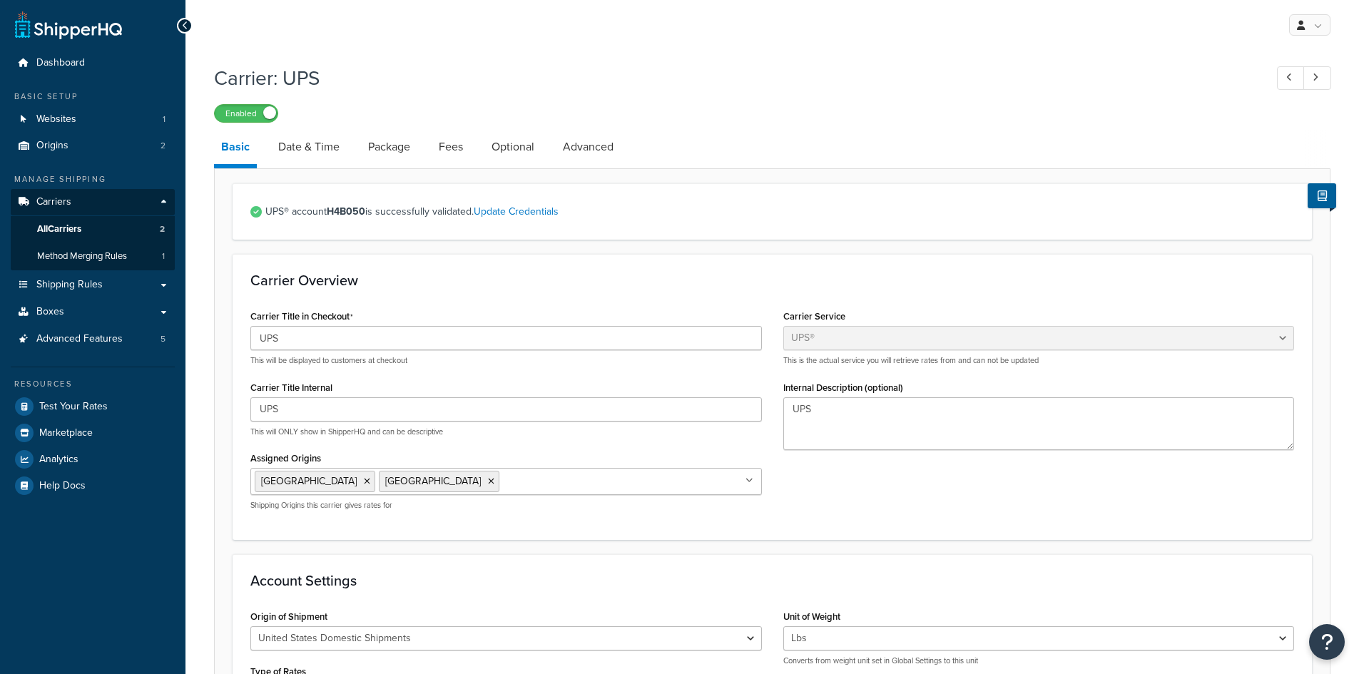
select select "ups"
click at [450, 146] on link "Fees" at bounding box center [451, 147] width 39 height 34
select select "AFTER"
